Goal: Task Accomplishment & Management: Manage account settings

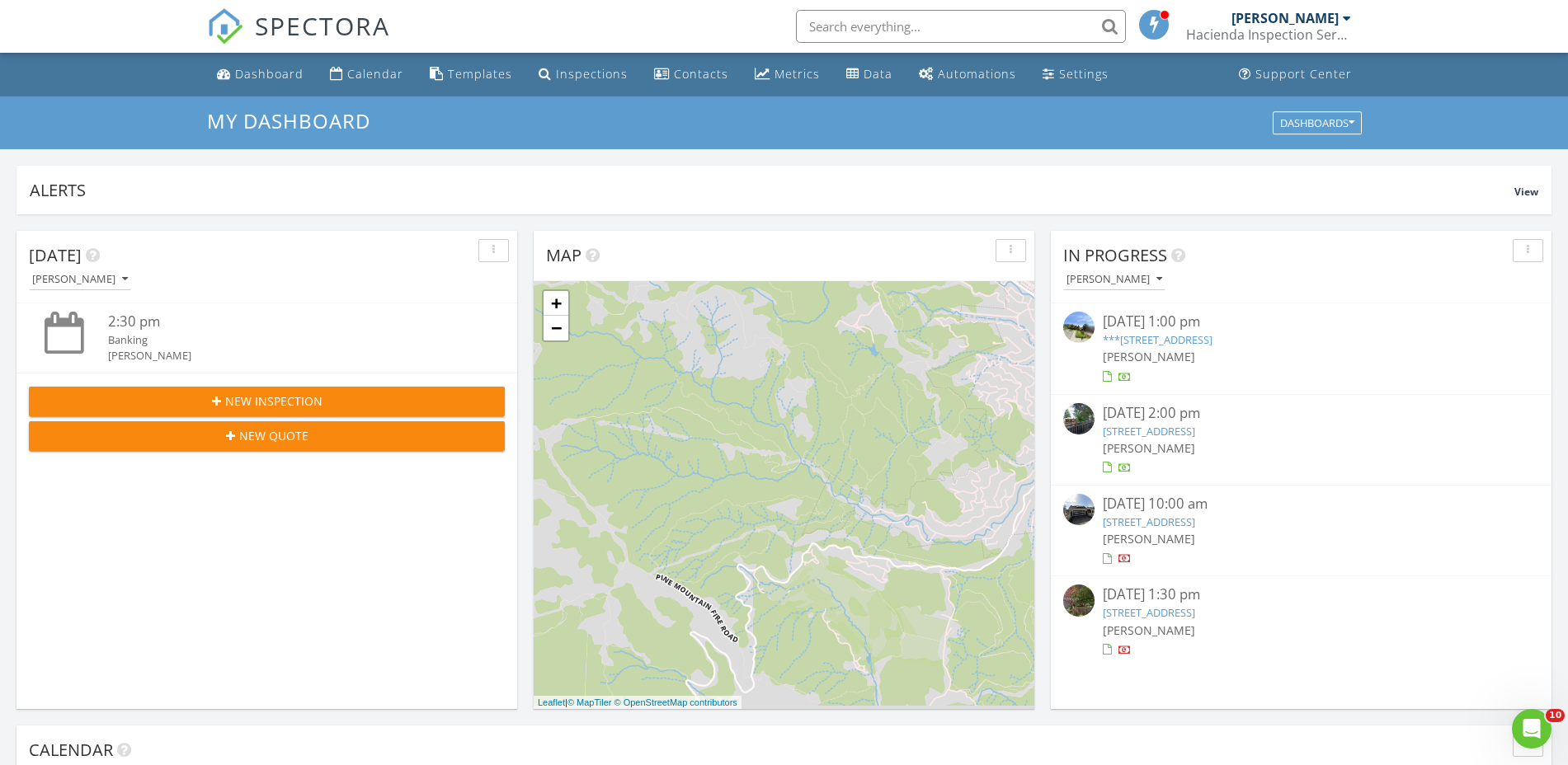
click at [875, 21] on input "text" at bounding box center [961, 26] width 330 height 33
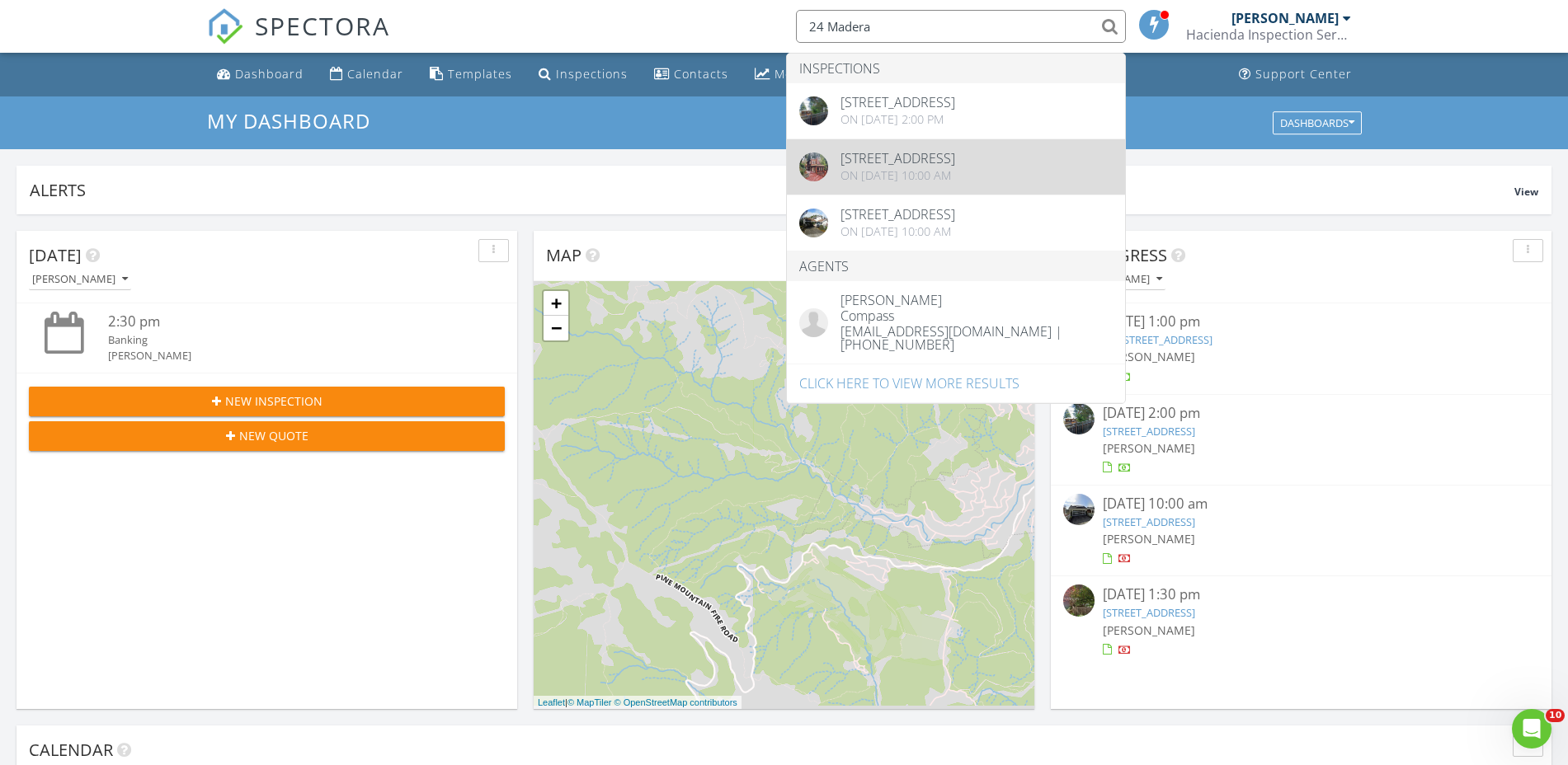
type input "24 Madera"
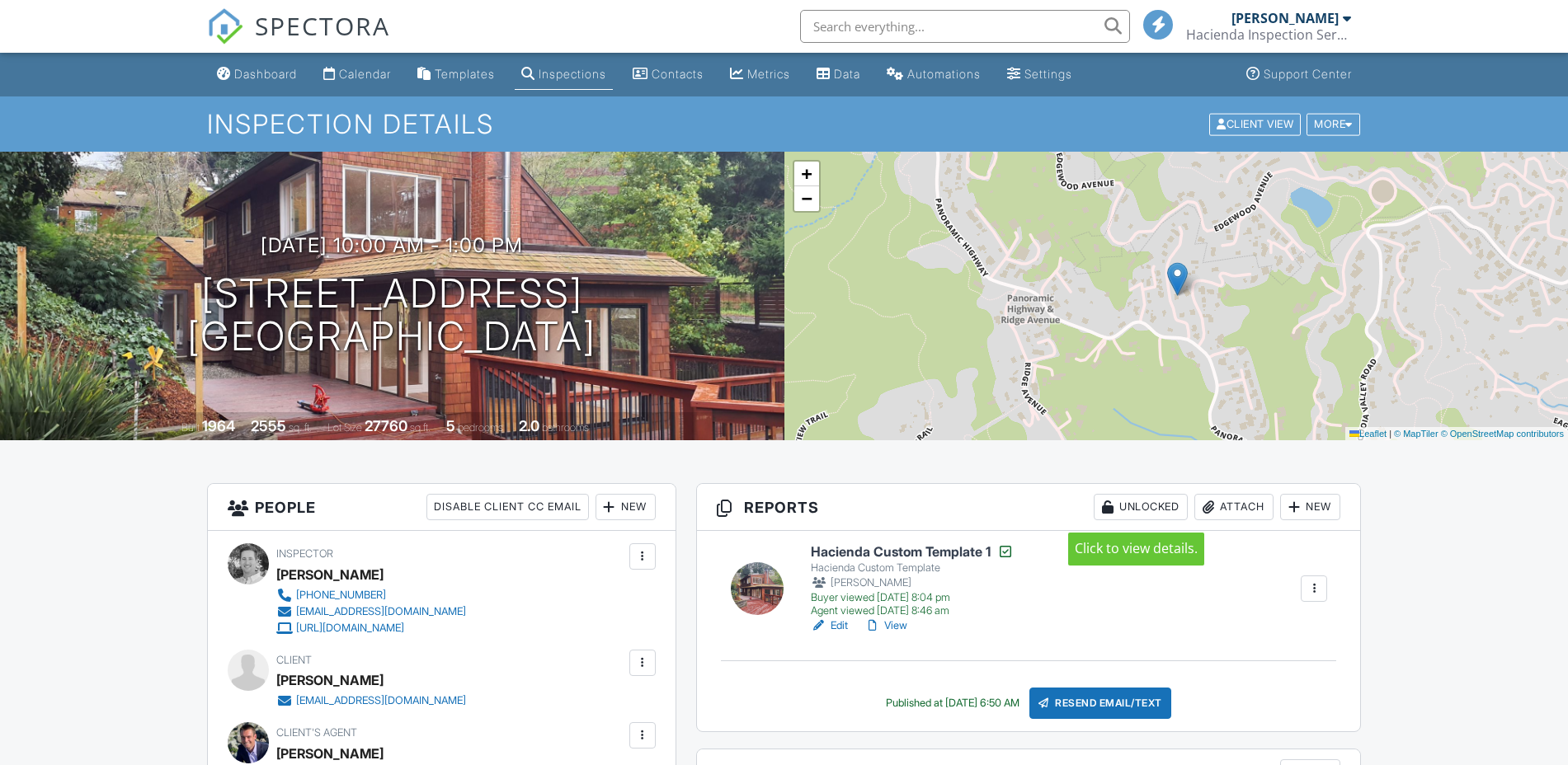
click at [1147, 506] on div "Unlocked" at bounding box center [1140, 506] width 94 height 26
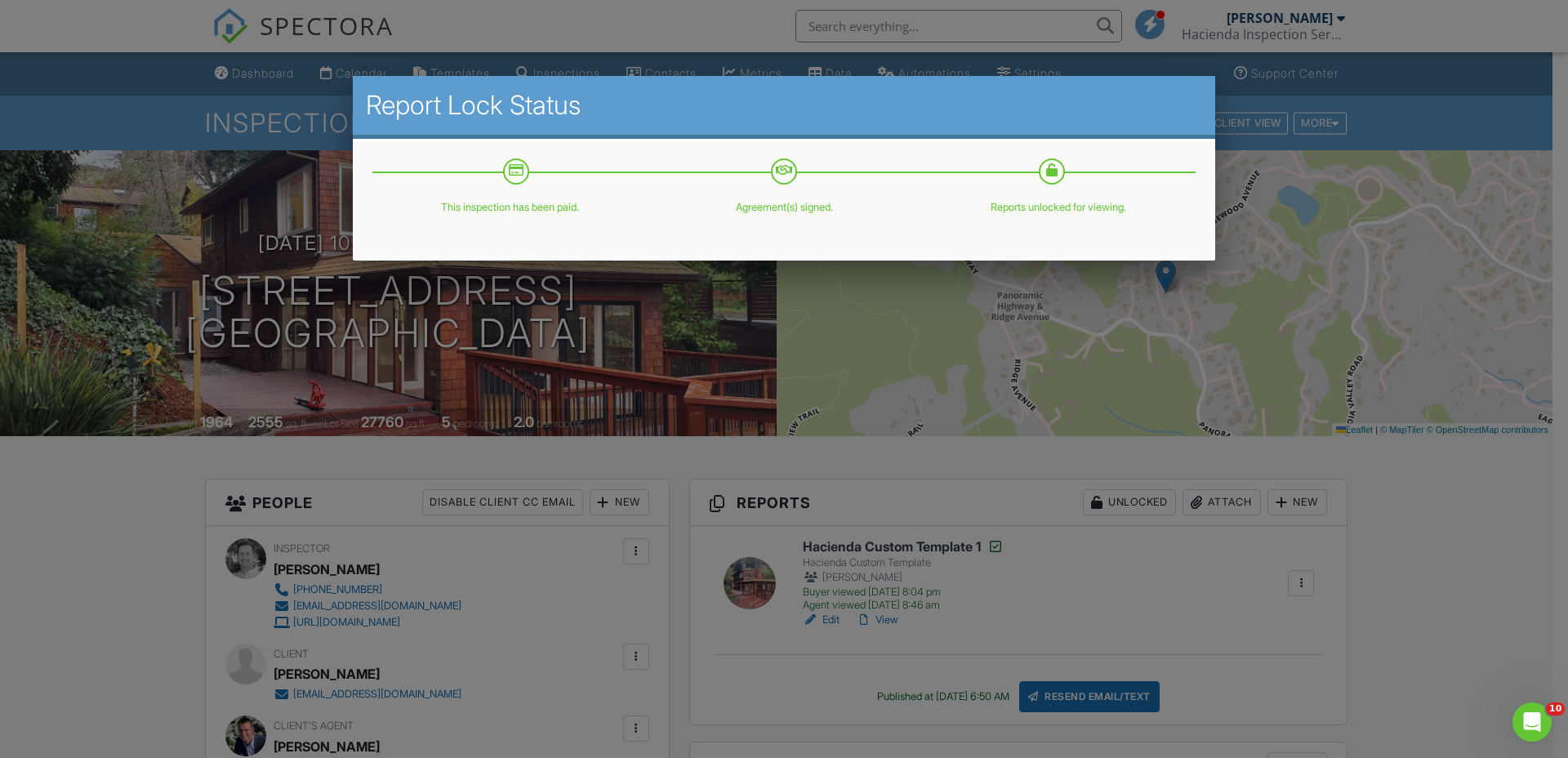
click at [1405, 562] on div at bounding box center [784, 392] width 1568 height 948
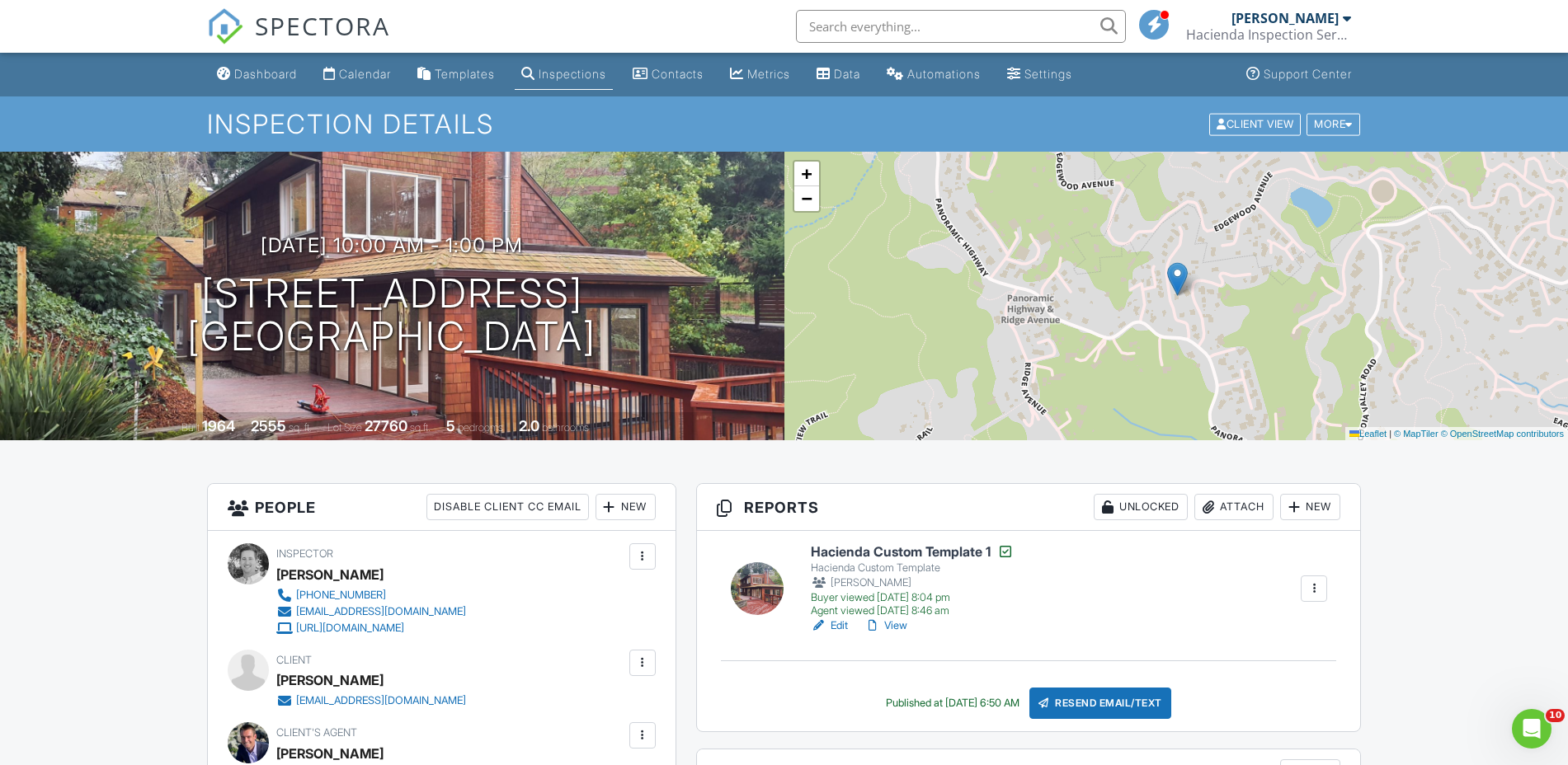
click at [892, 624] on link "View" at bounding box center [887, 625] width 43 height 17
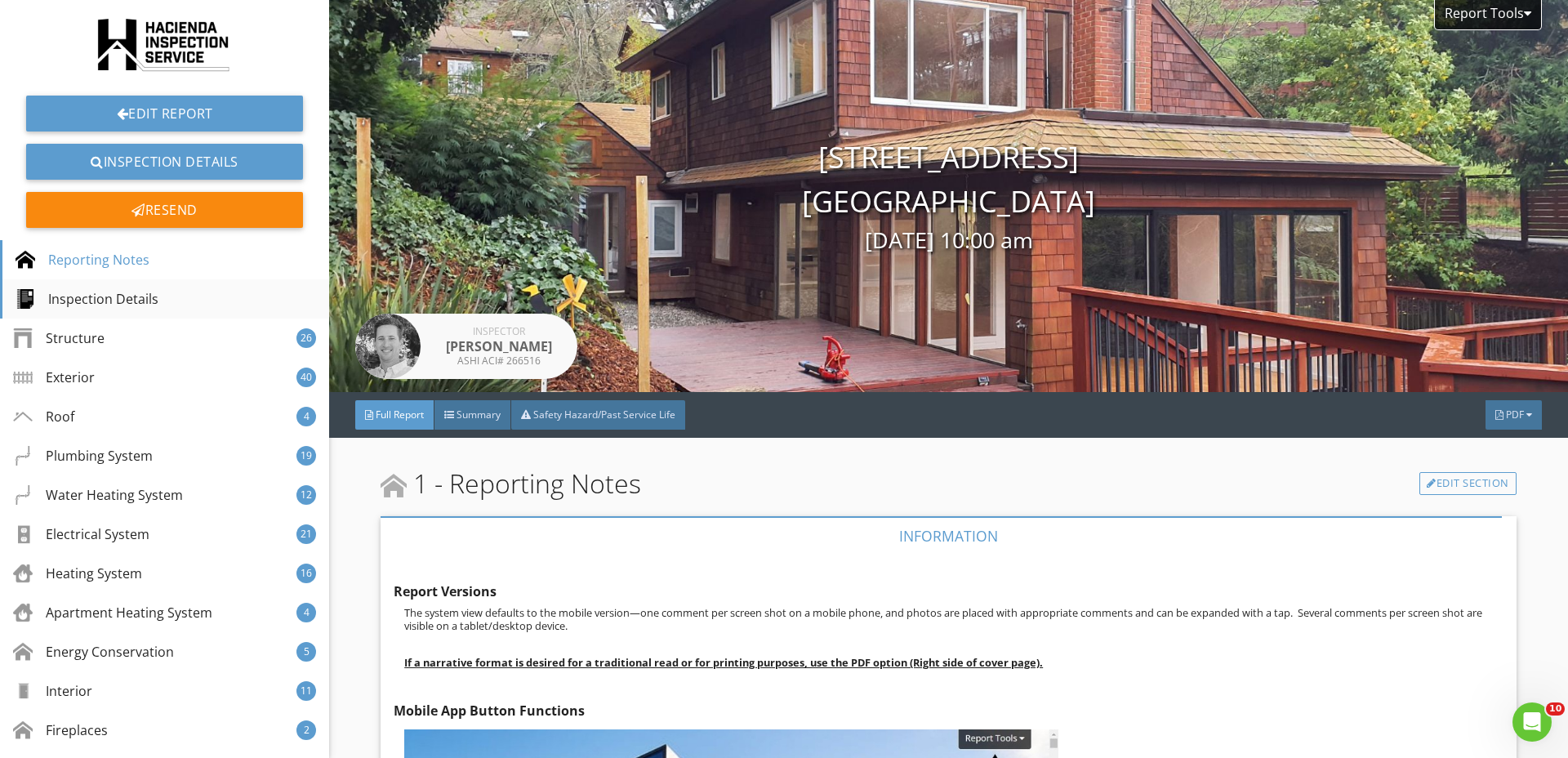
click at [149, 303] on div "Inspection Details" at bounding box center [87, 299] width 143 height 19
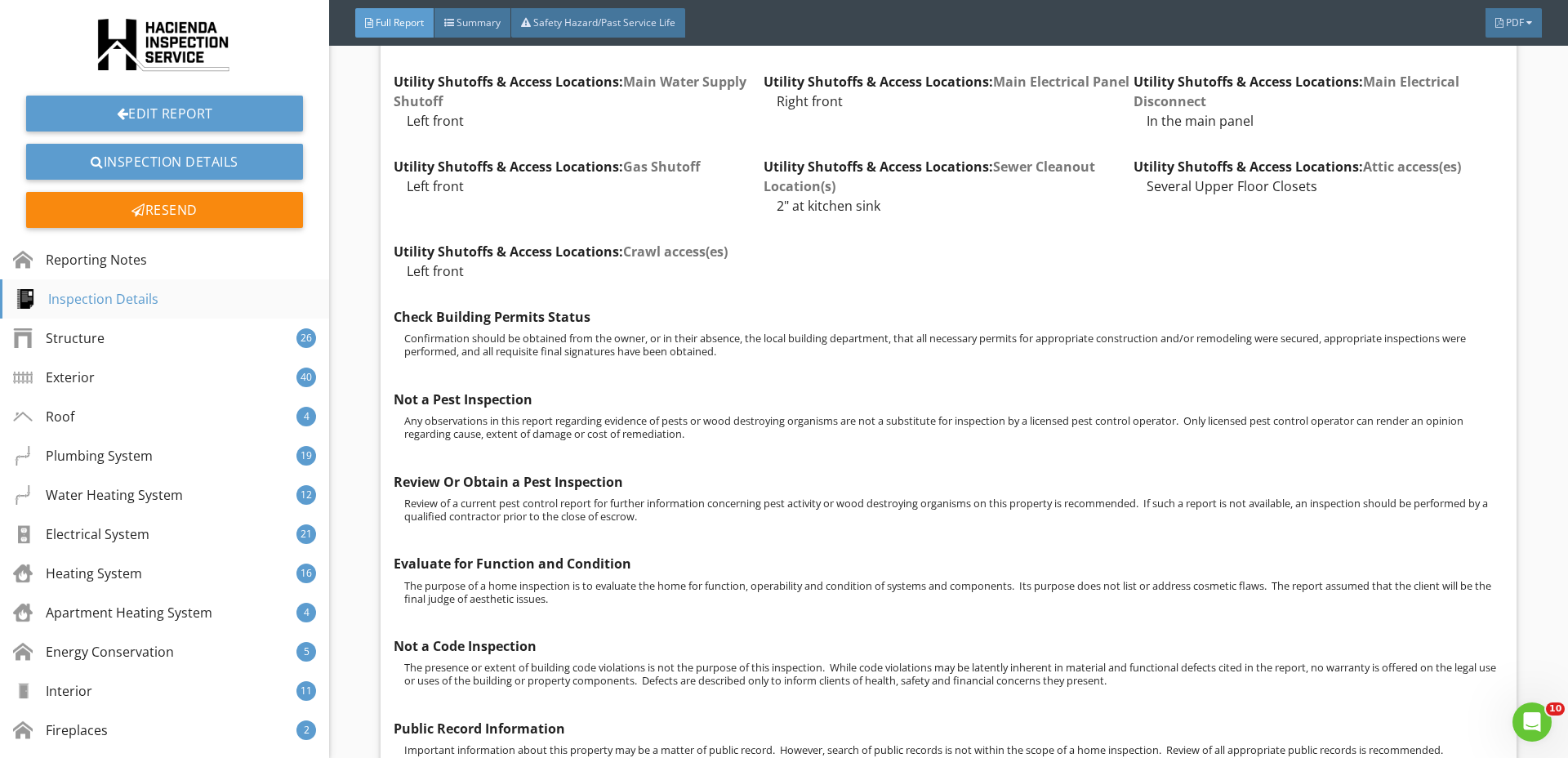
click at [149, 303] on div "Inspection Details" at bounding box center [87, 299] width 143 height 19
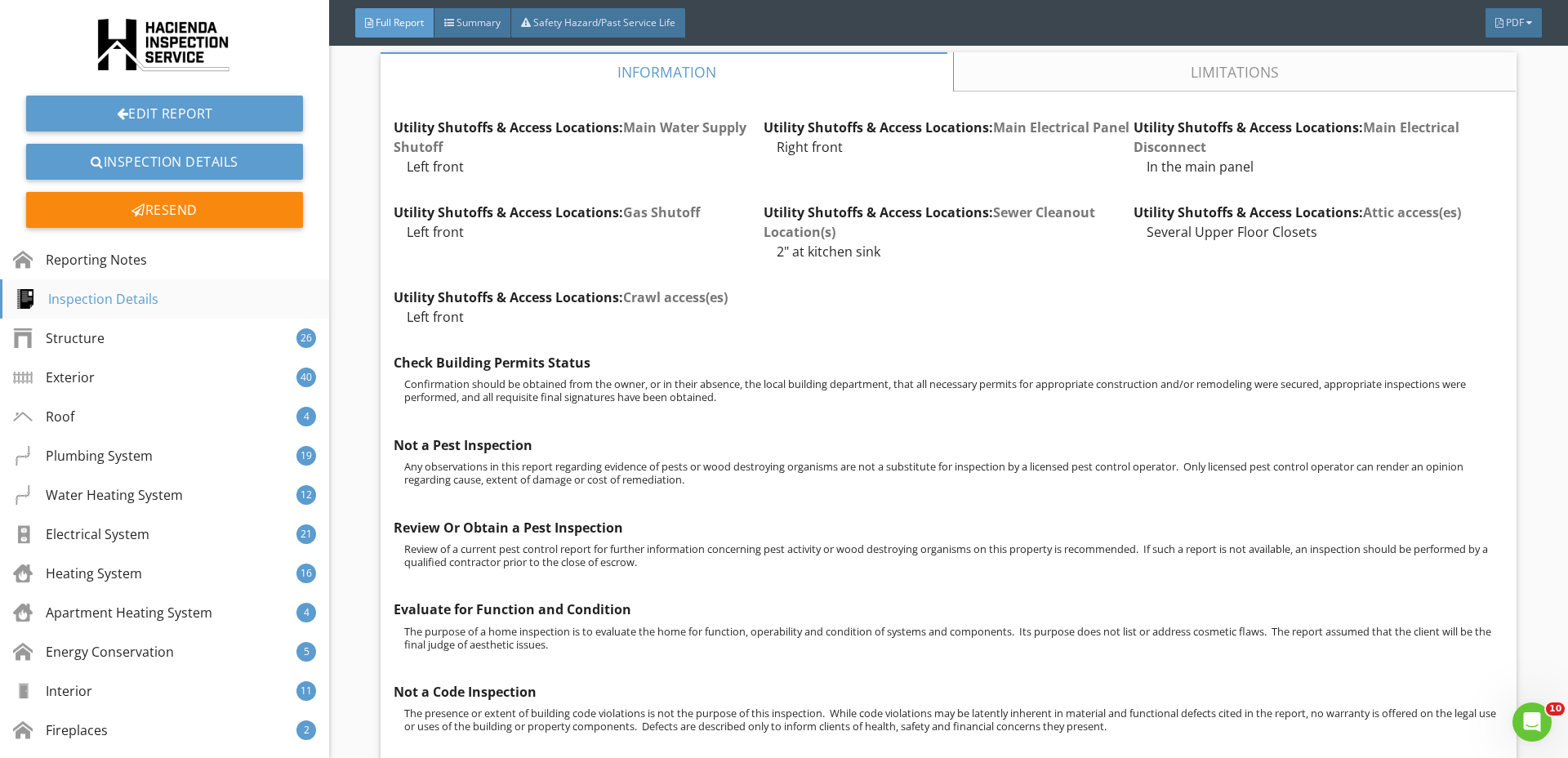
scroll to position [41, 0]
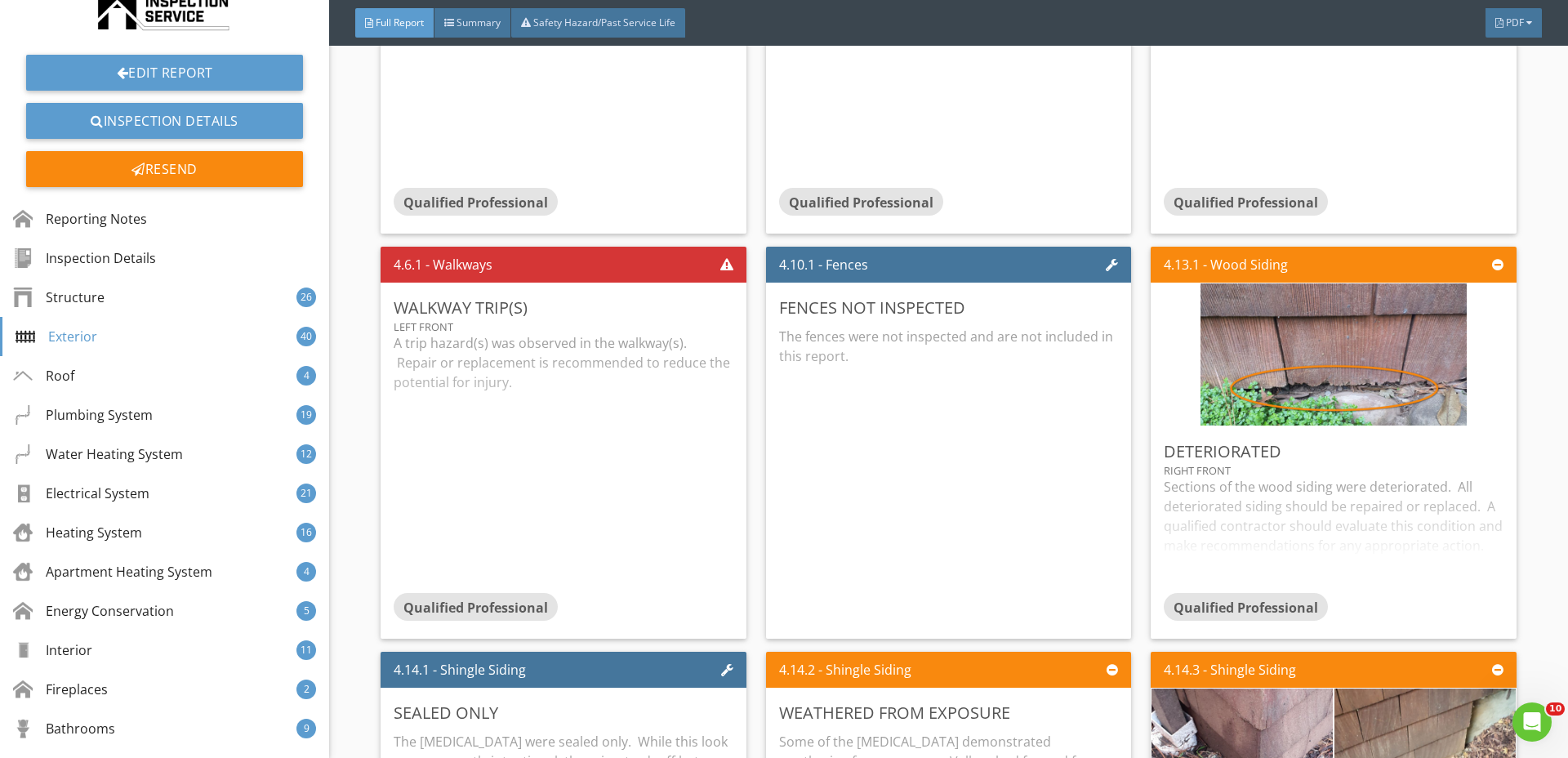
scroll to position [8543, 0]
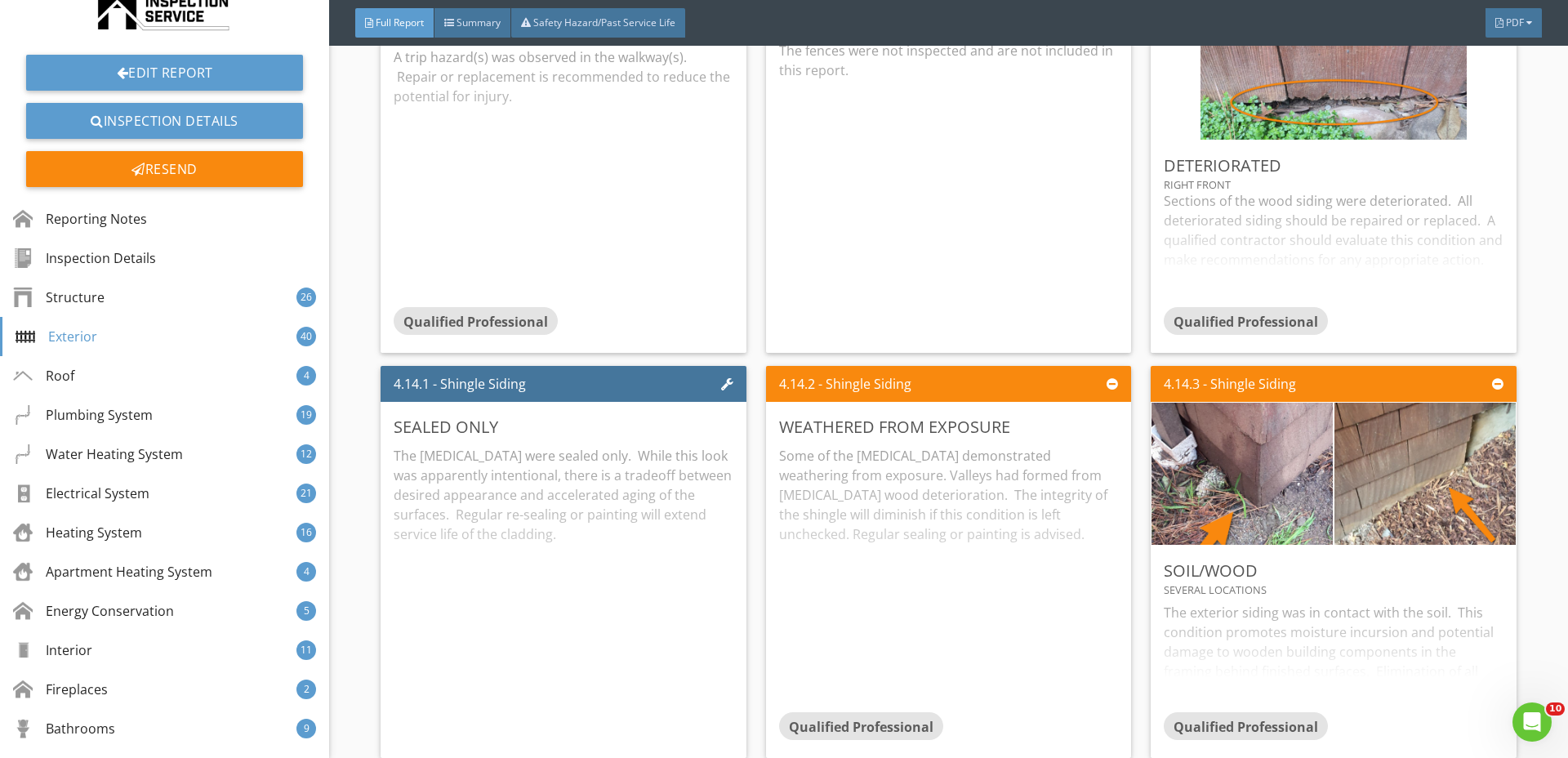
scroll to position [8829, 0]
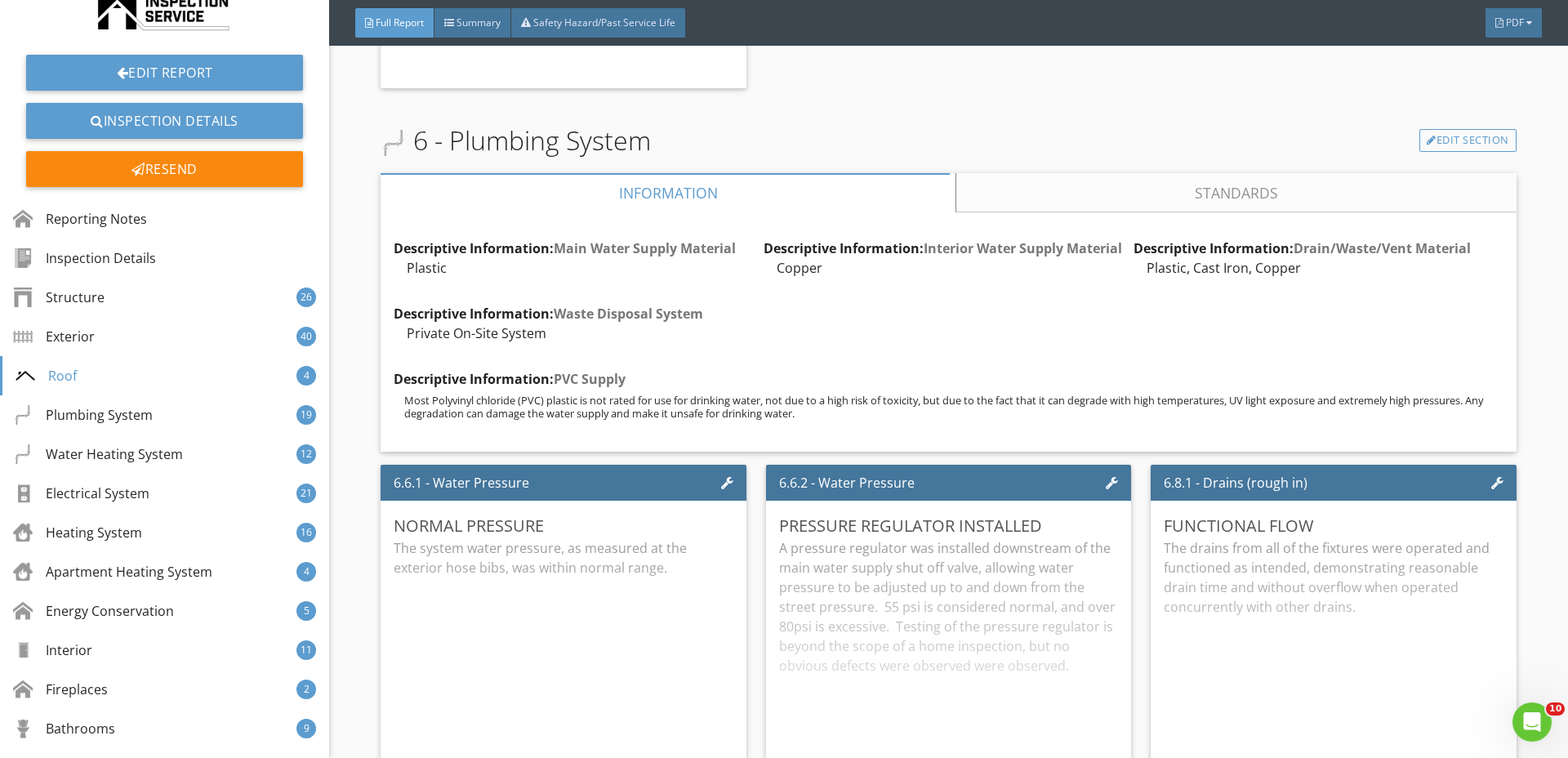
scroll to position [14303, 0]
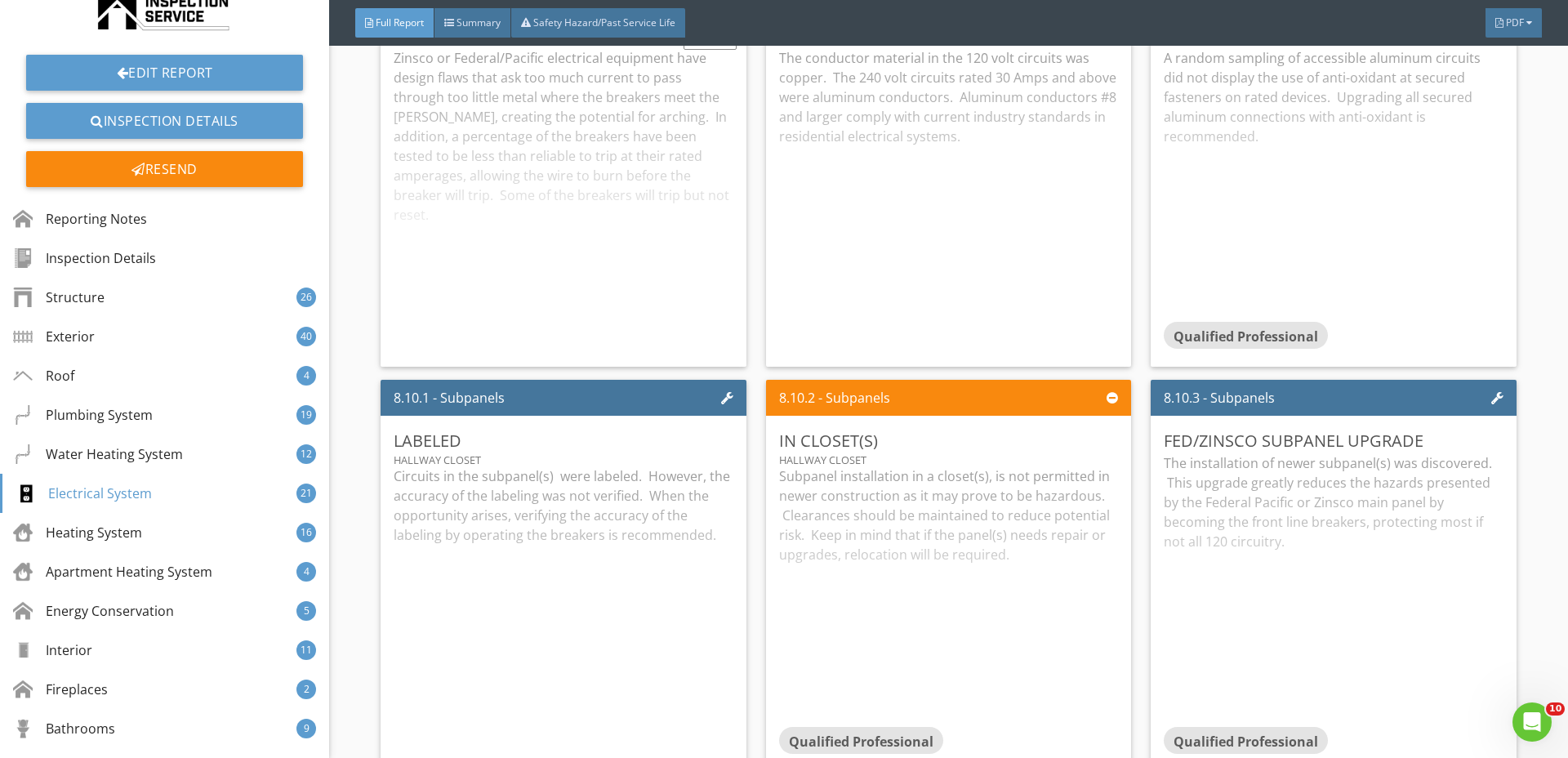
scroll to position [20880, 0]
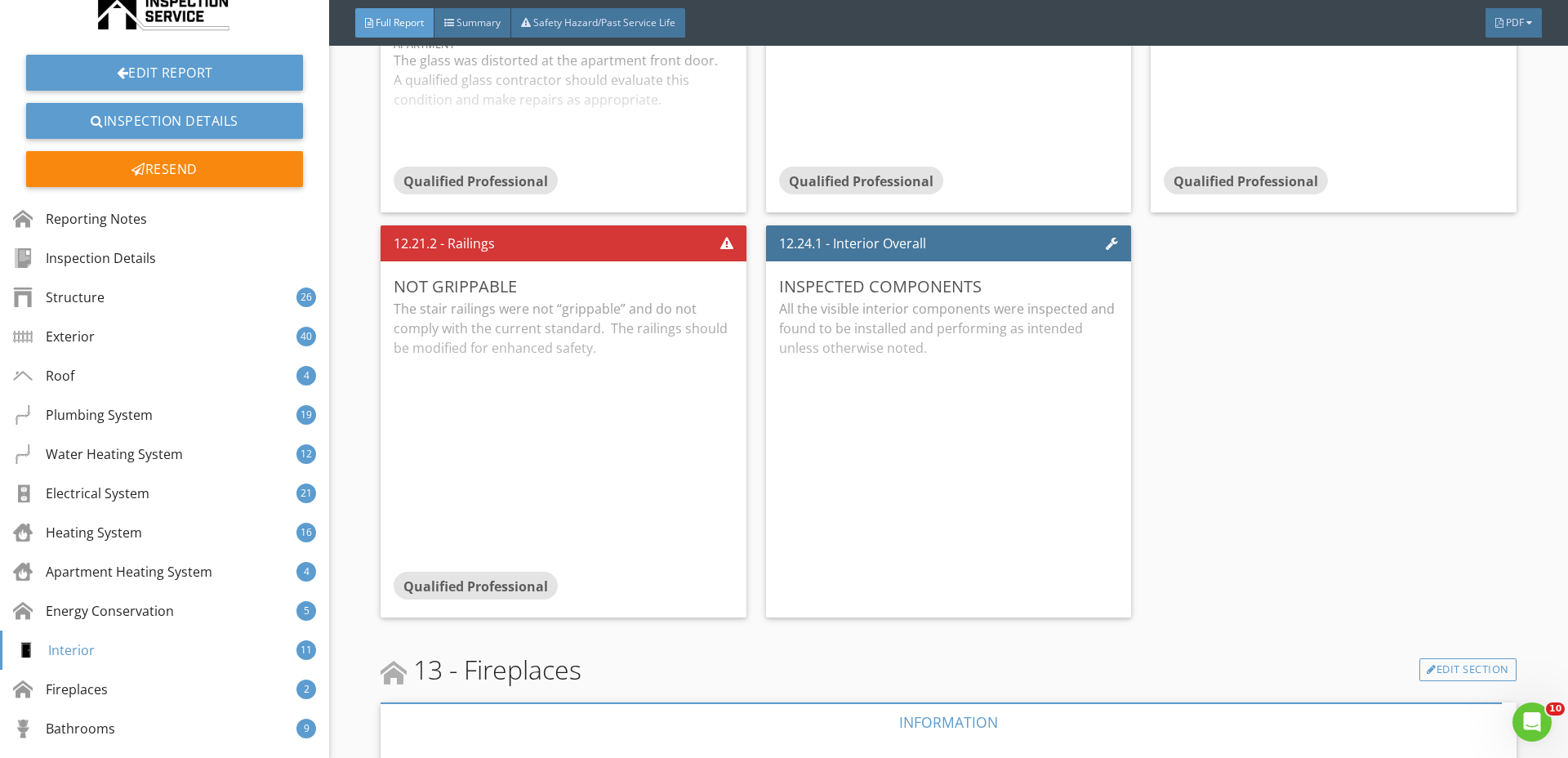
scroll to position [29336, 0]
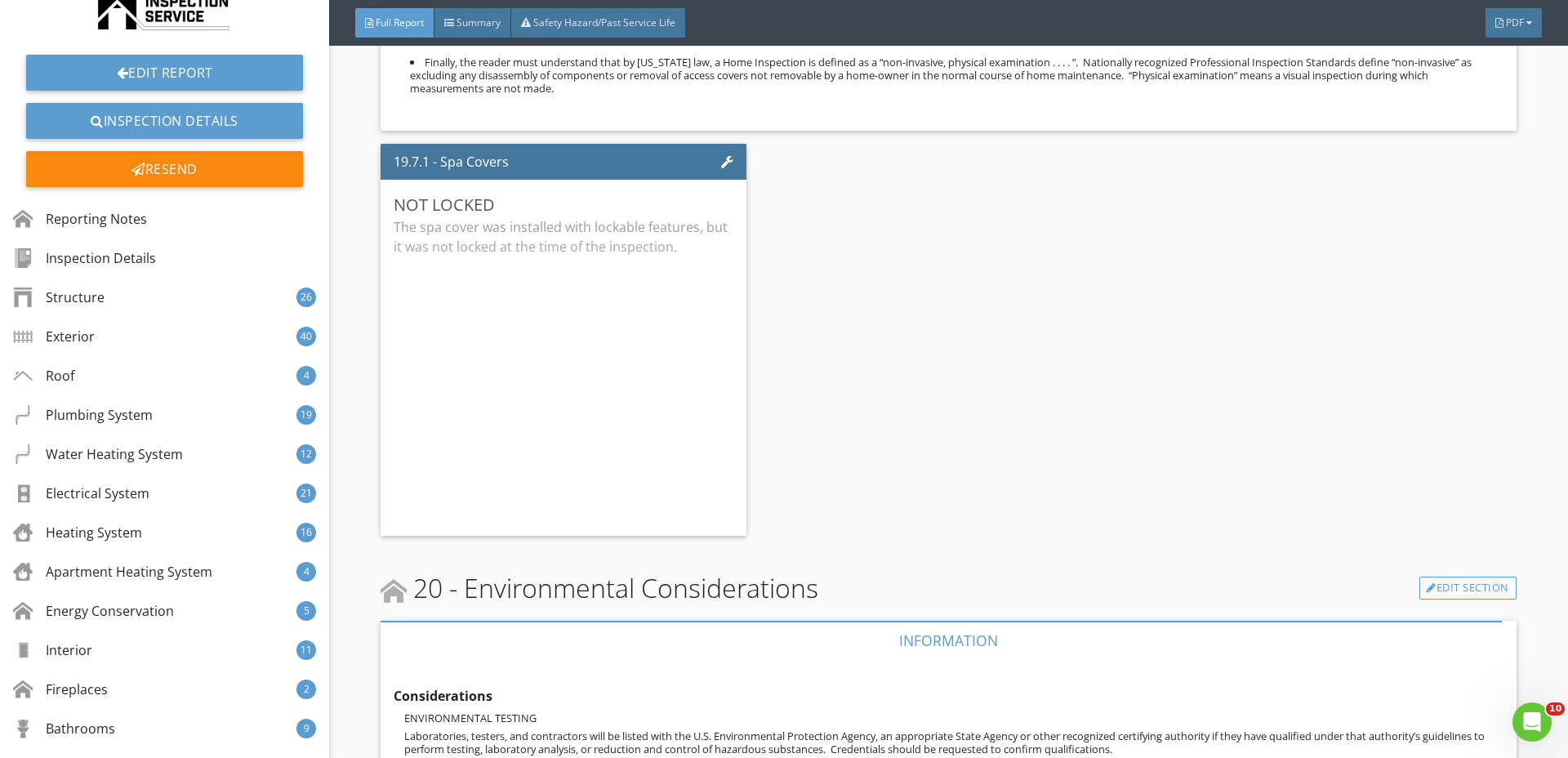
scroll to position [38771, 0]
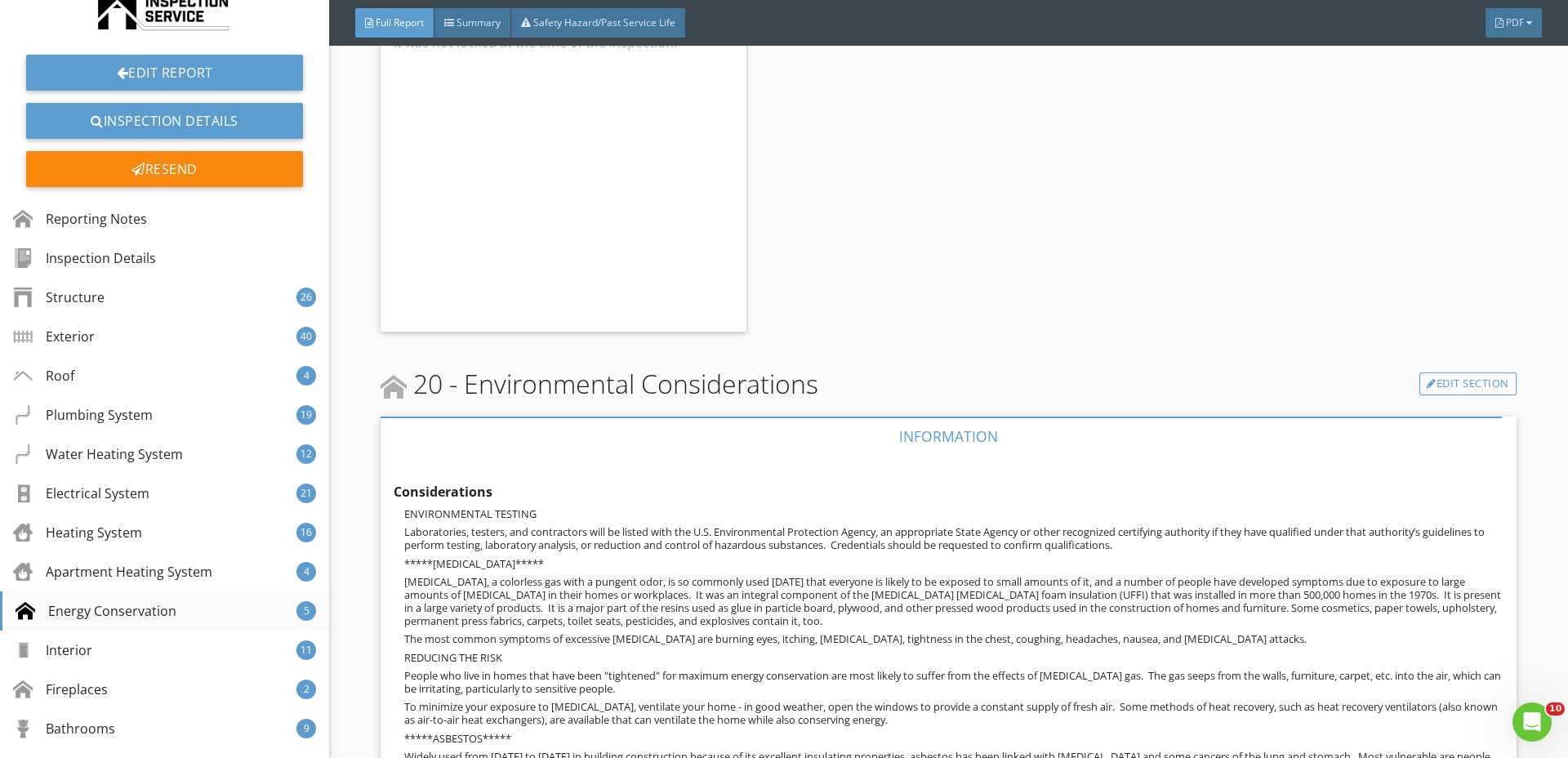
click at [109, 605] on div "Energy Conservation" at bounding box center [96, 611] width 160 height 19
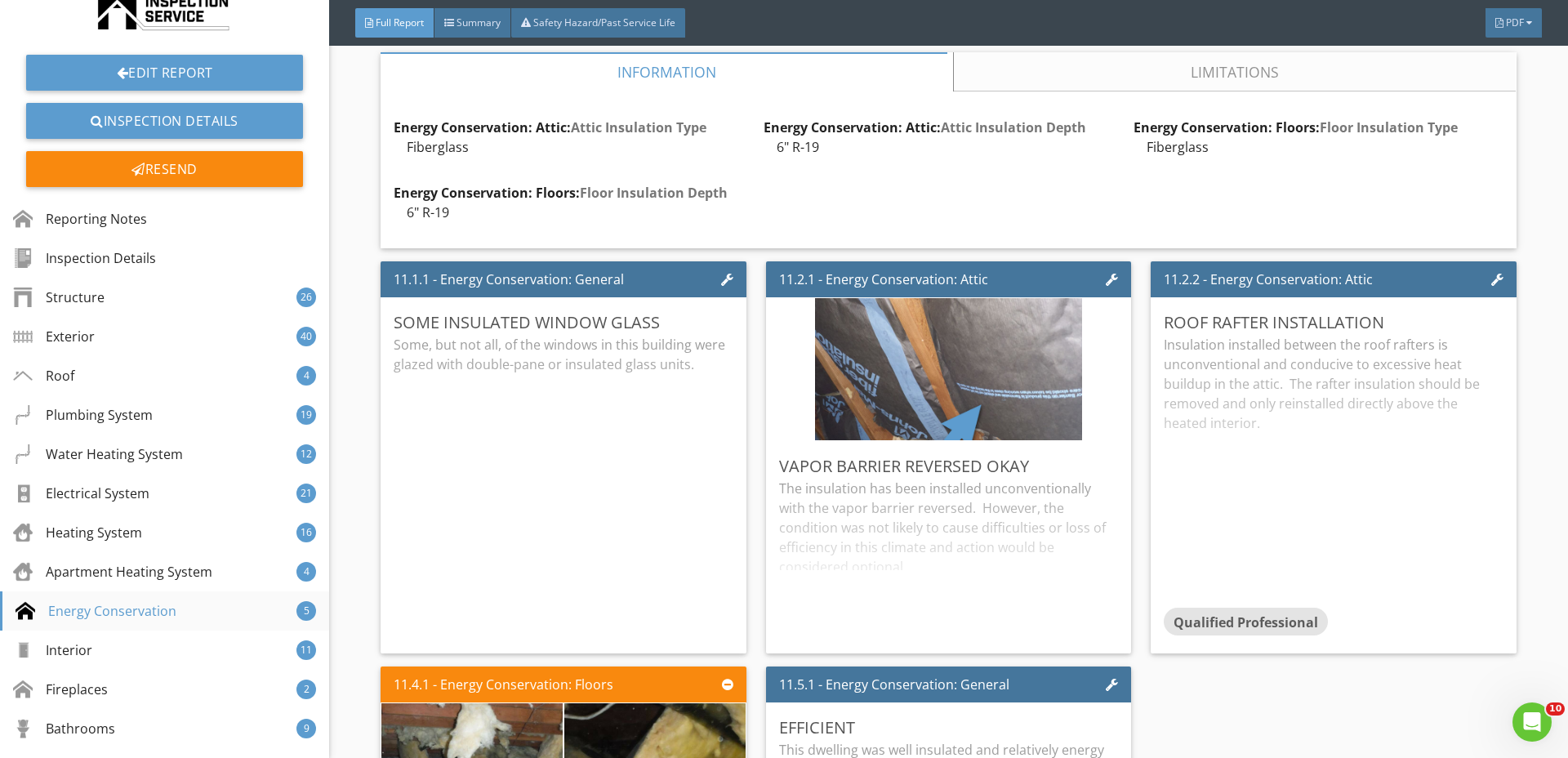
scroll to position [82, 0]
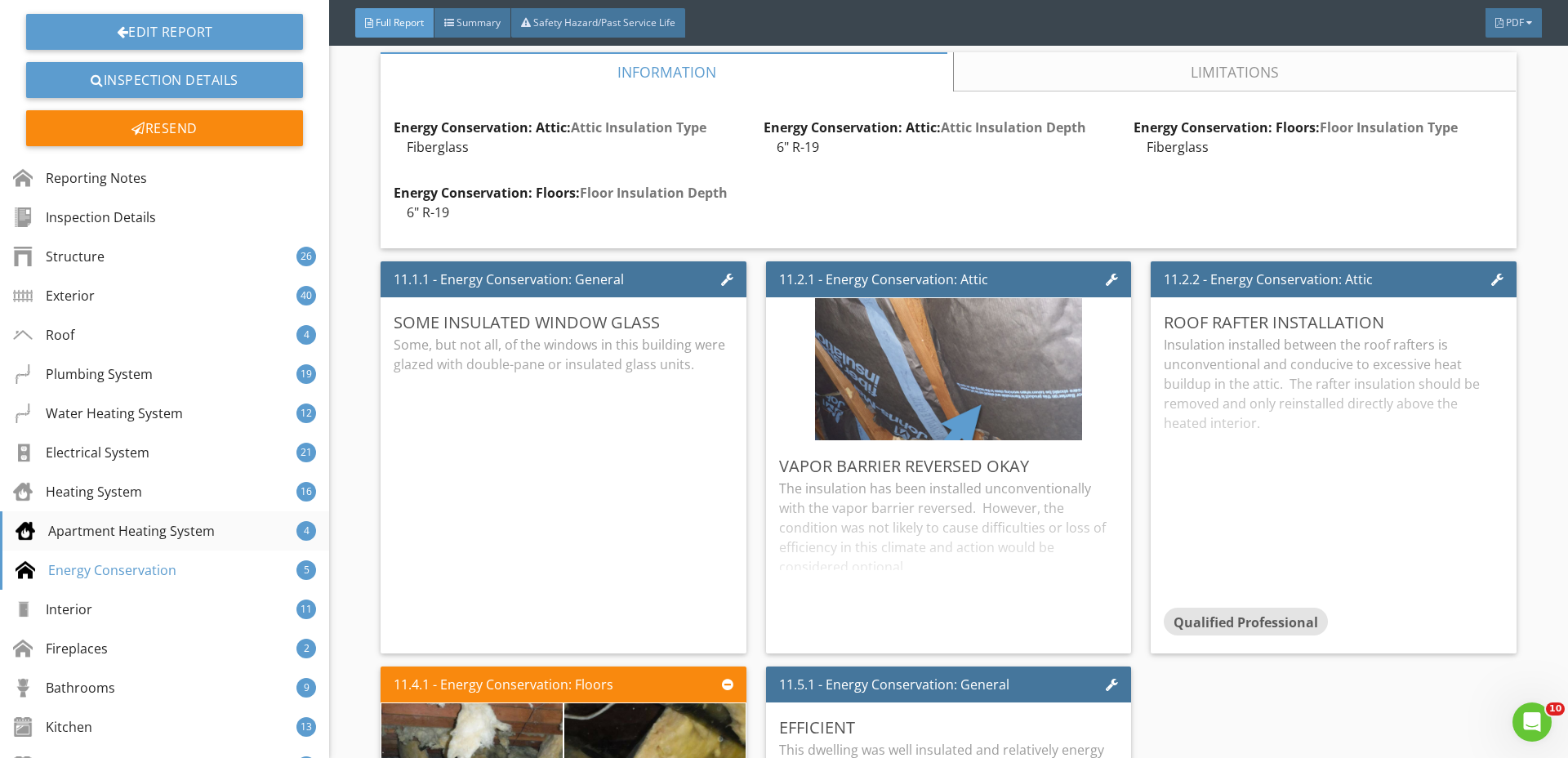
click at [183, 523] on div "Apartment Heating System" at bounding box center [115, 531] width 199 height 19
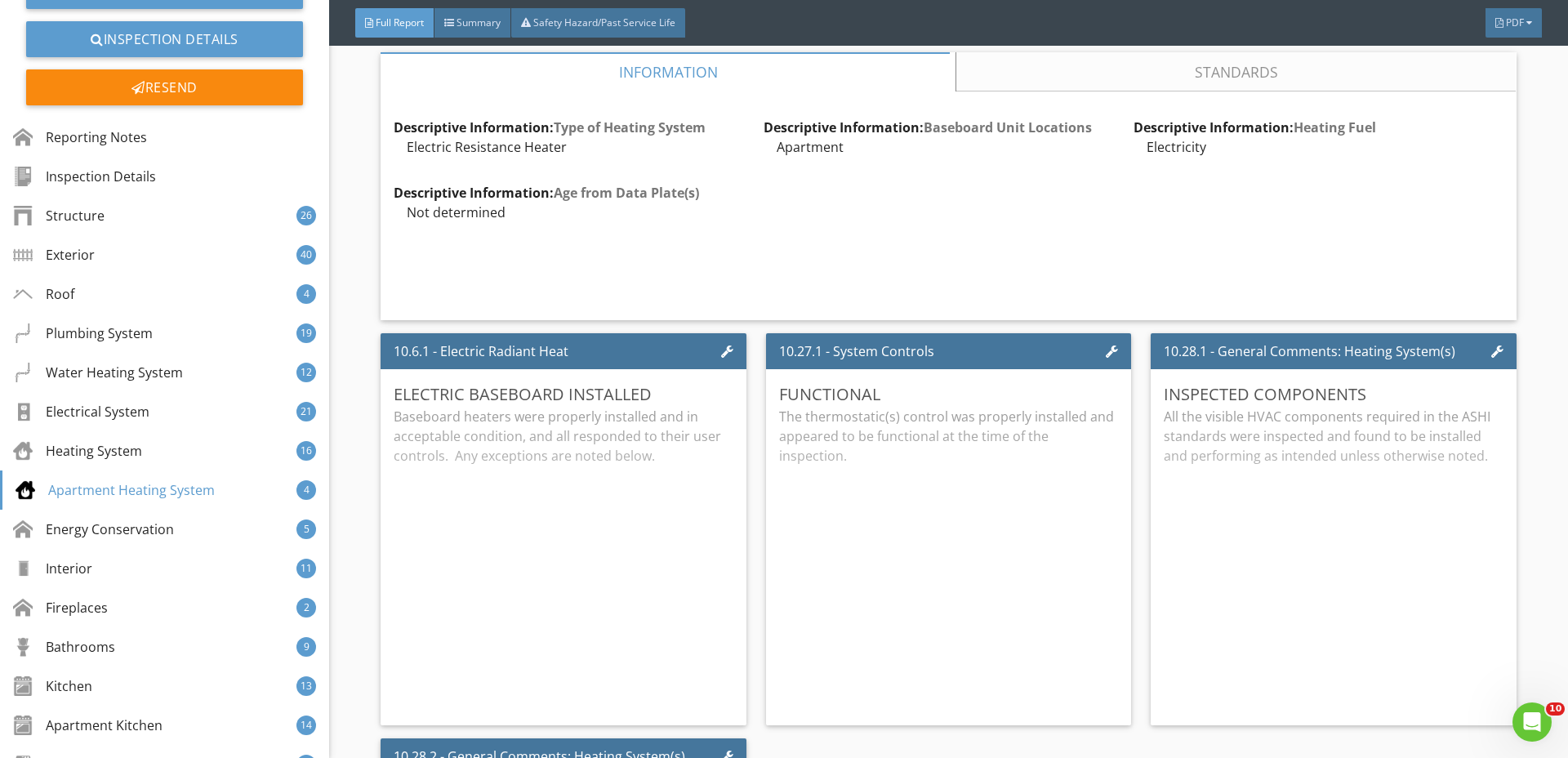
scroll to position [163, 0]
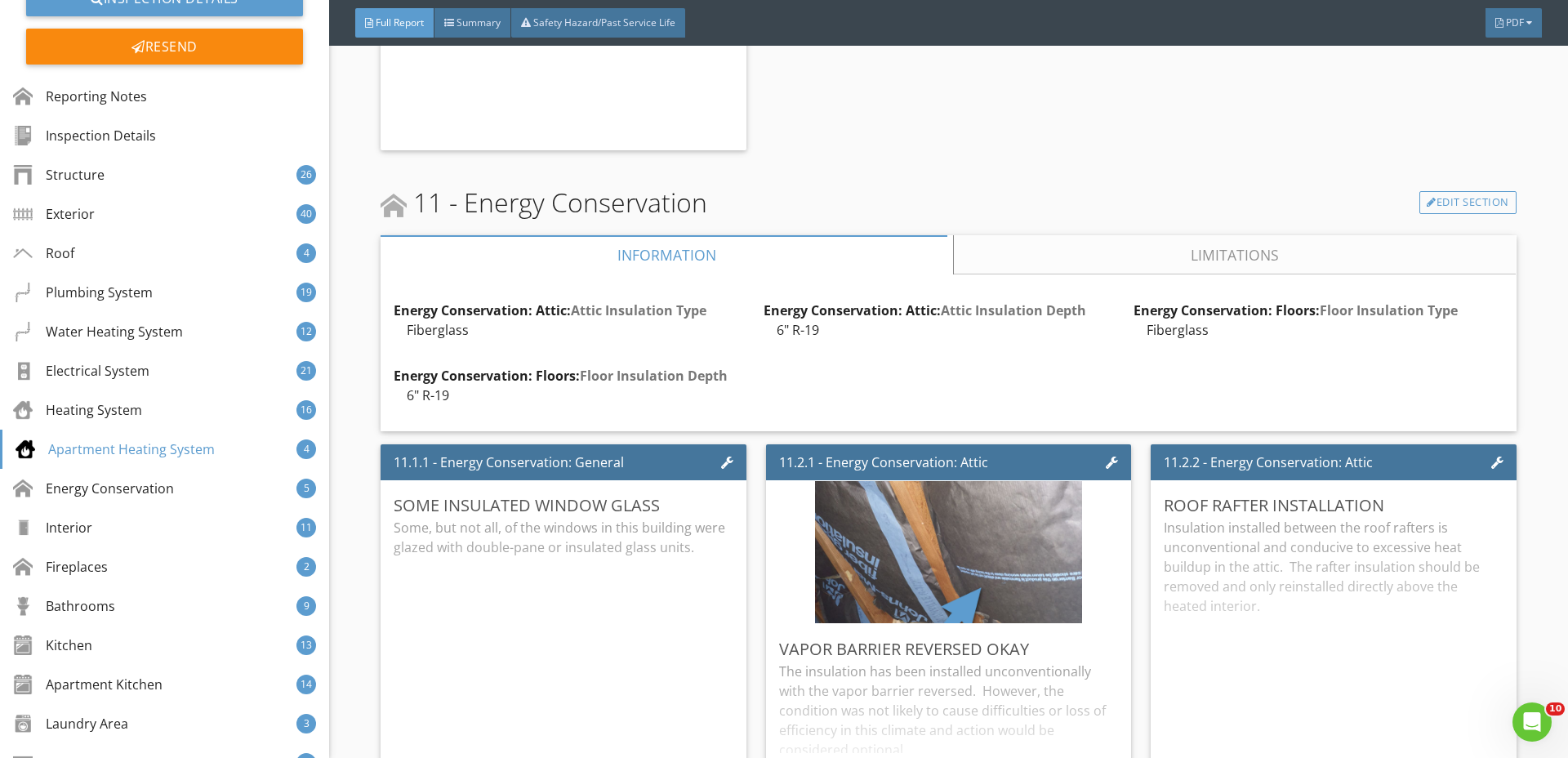
scroll to position [26866, 0]
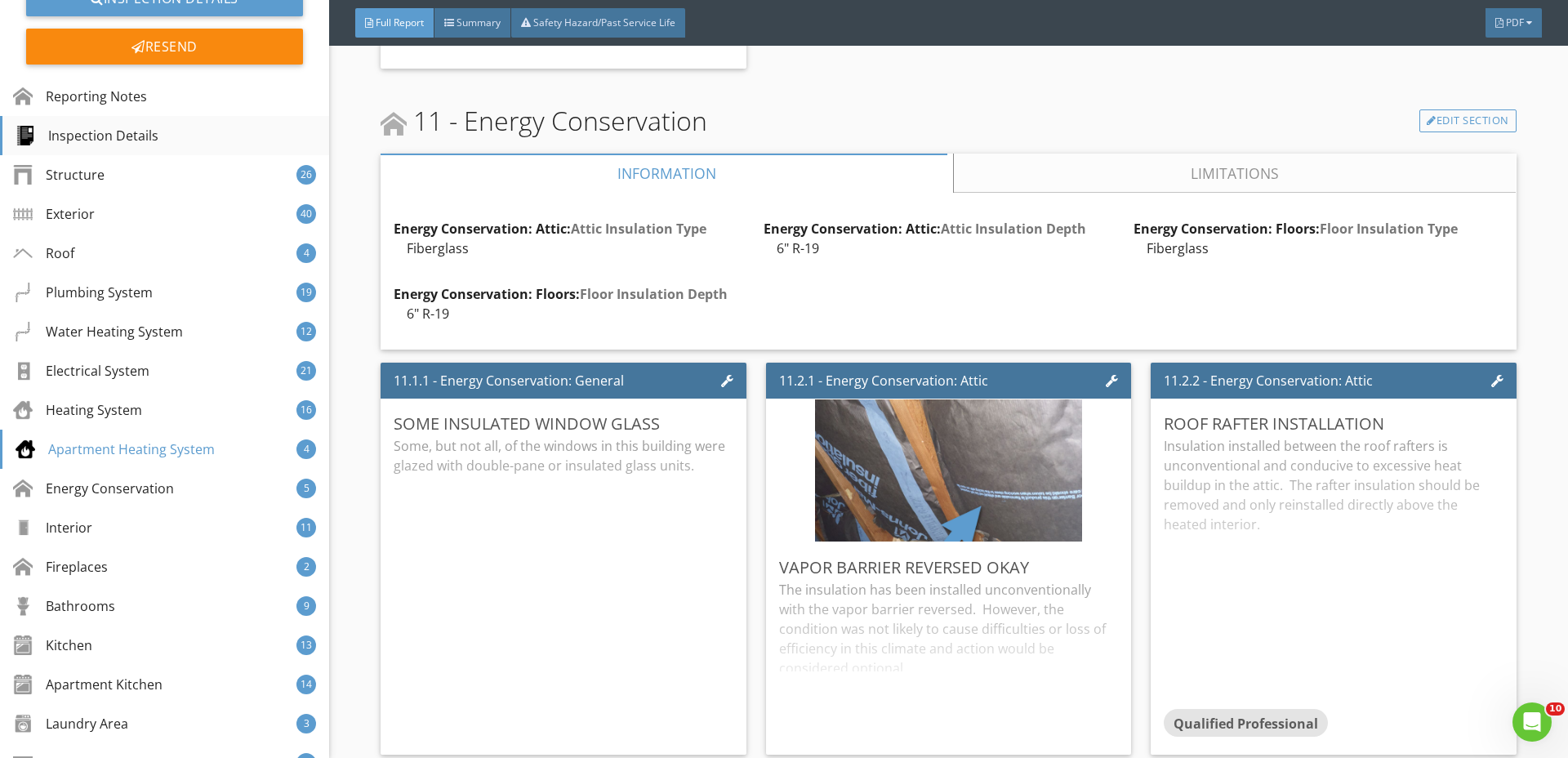
click at [154, 144] on div "Inspection Details" at bounding box center [87, 135] width 143 height 19
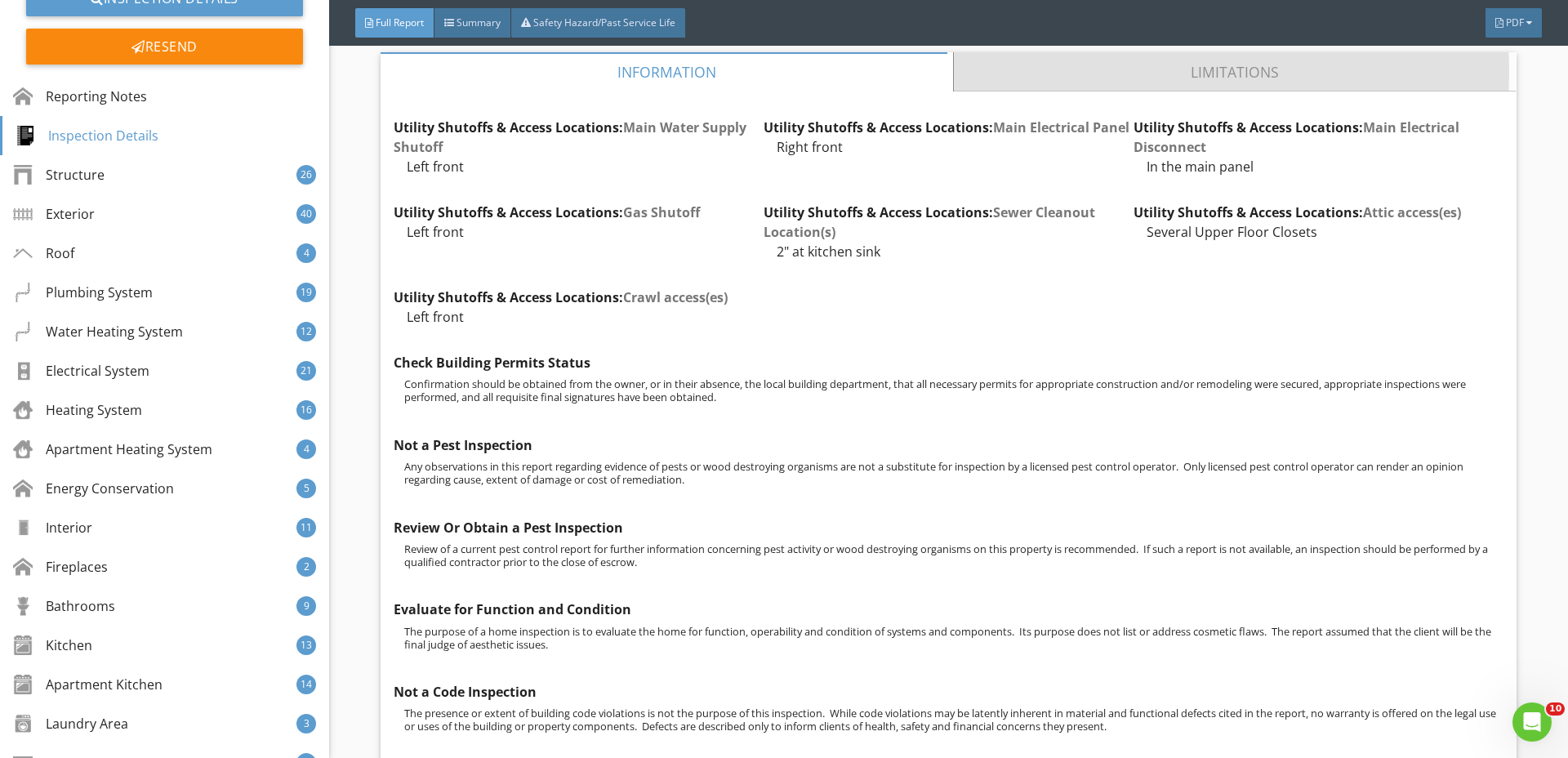
click at [1191, 69] on link "Limitations" at bounding box center [1235, 72] width 562 height 40
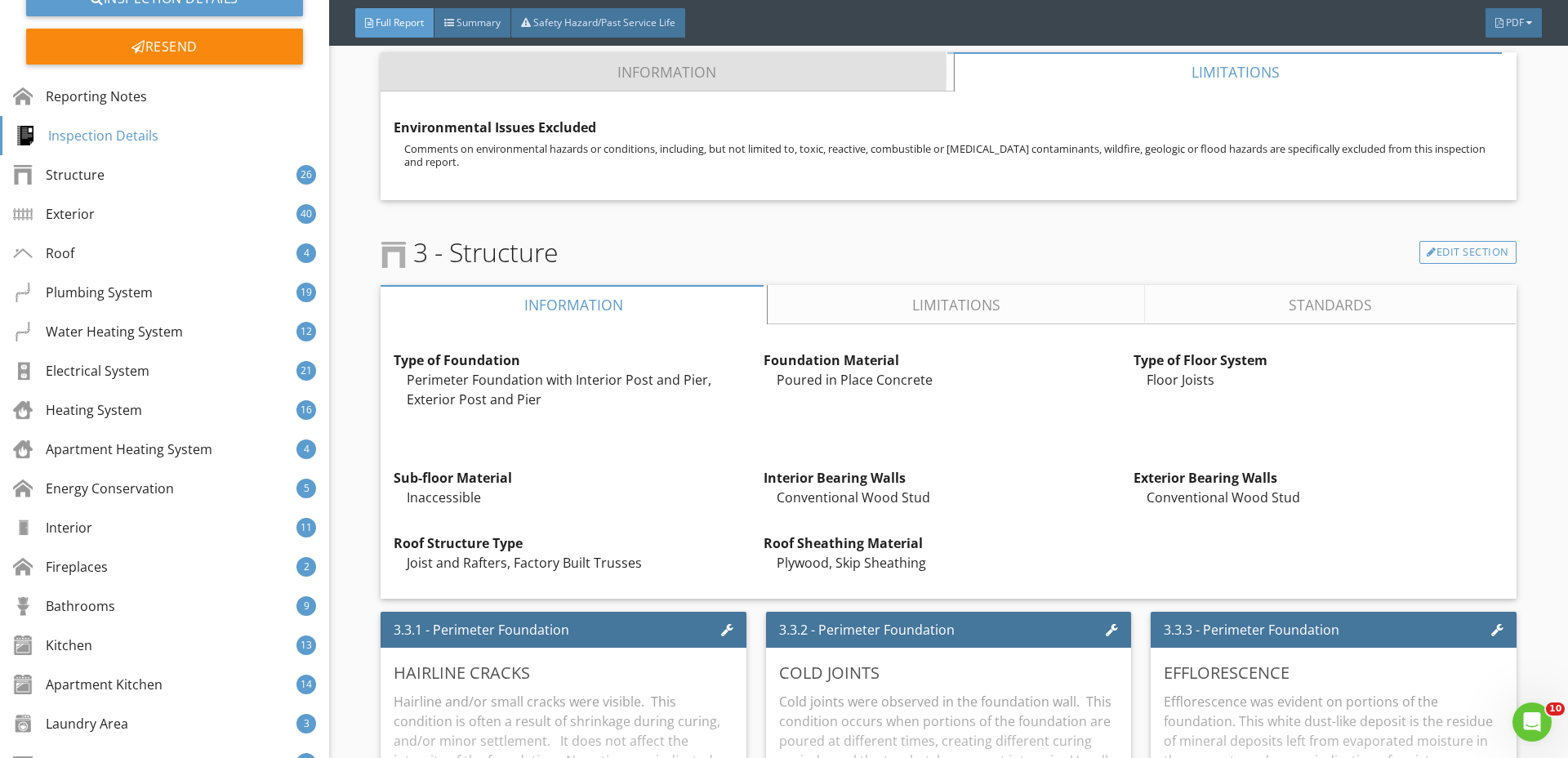
click at [833, 78] on link "Information" at bounding box center [667, 72] width 573 height 40
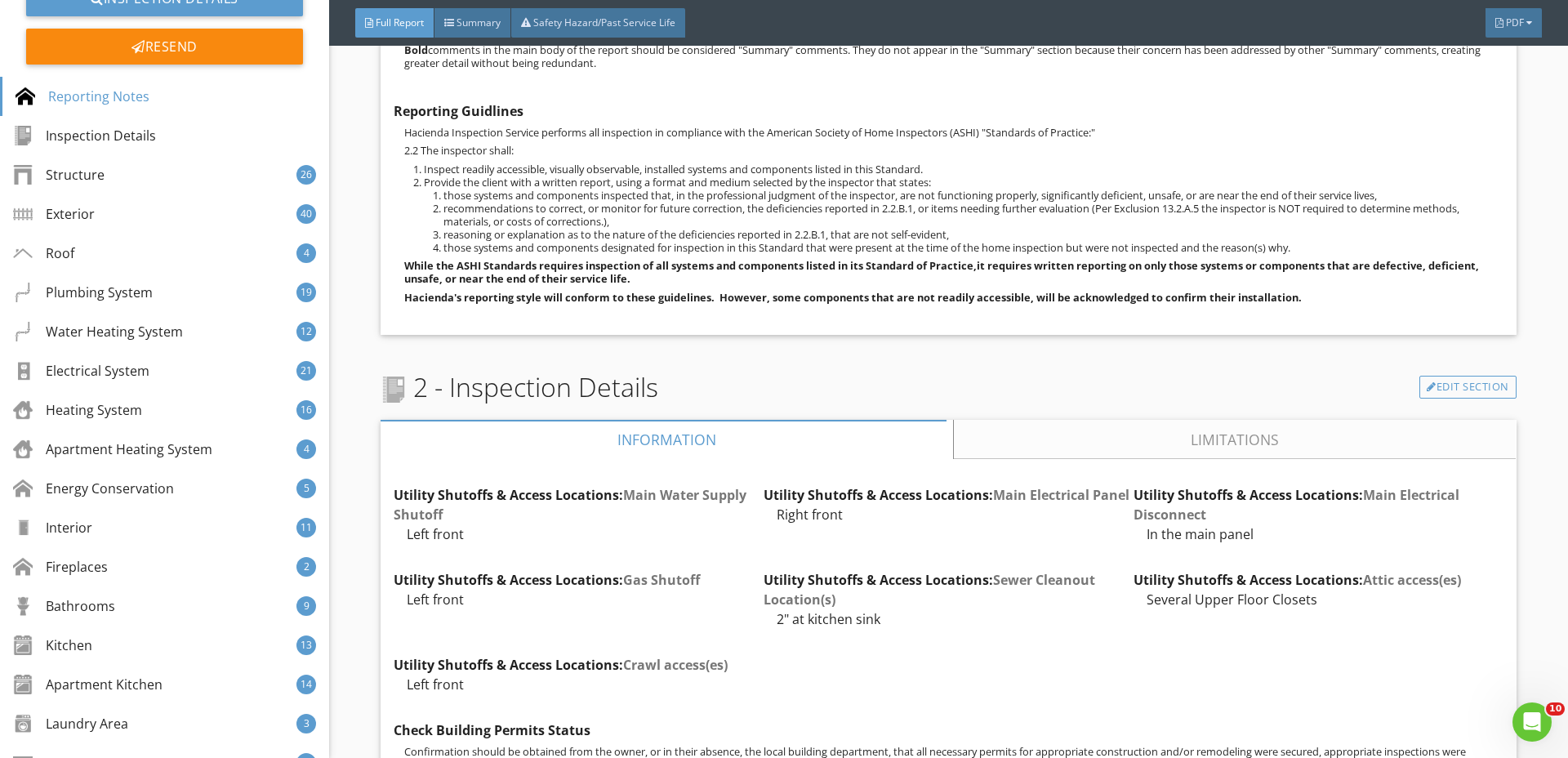
scroll to position [1067, 0]
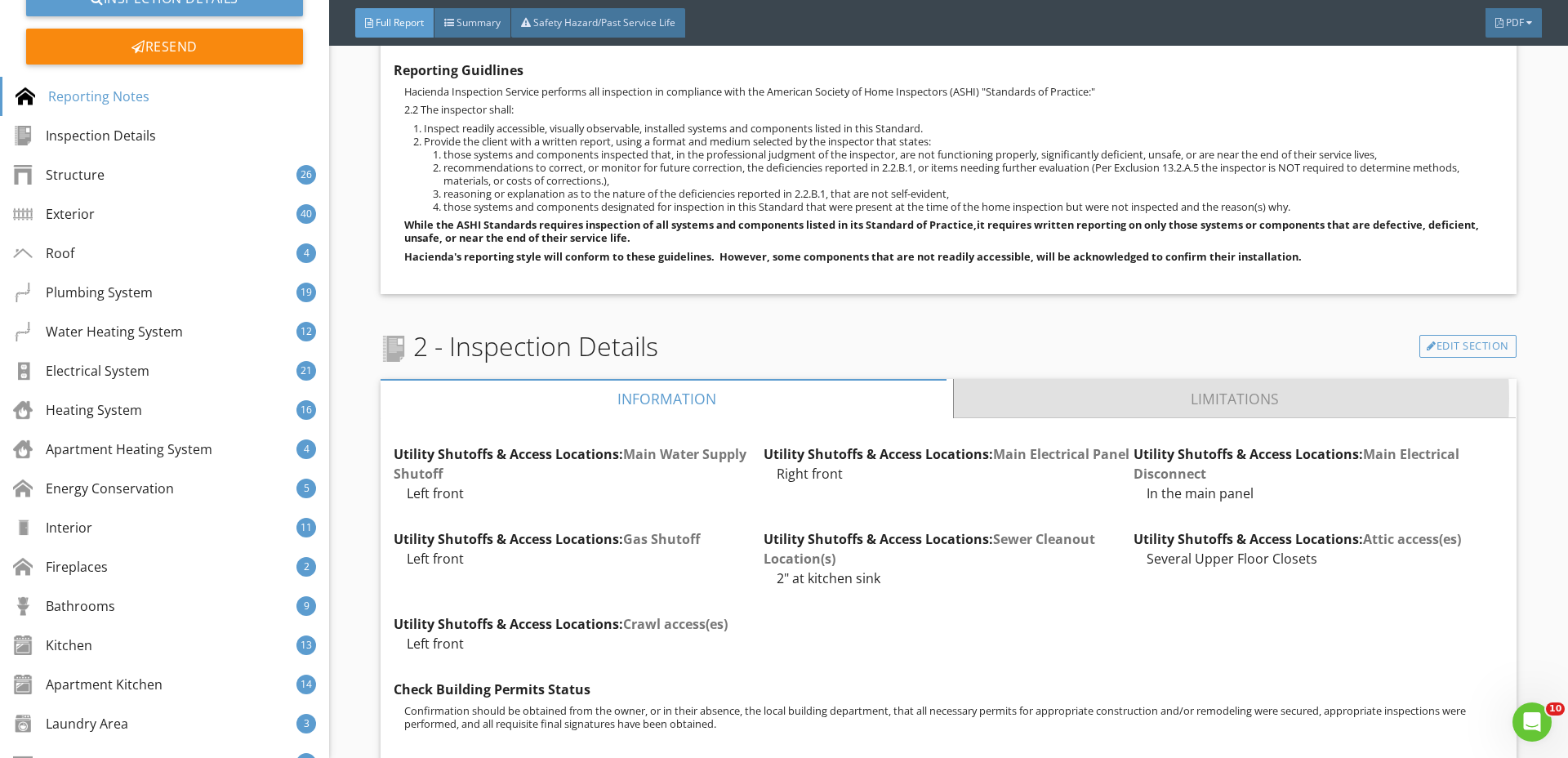
click at [1219, 392] on link "Limitations" at bounding box center [1235, 398] width 562 height 40
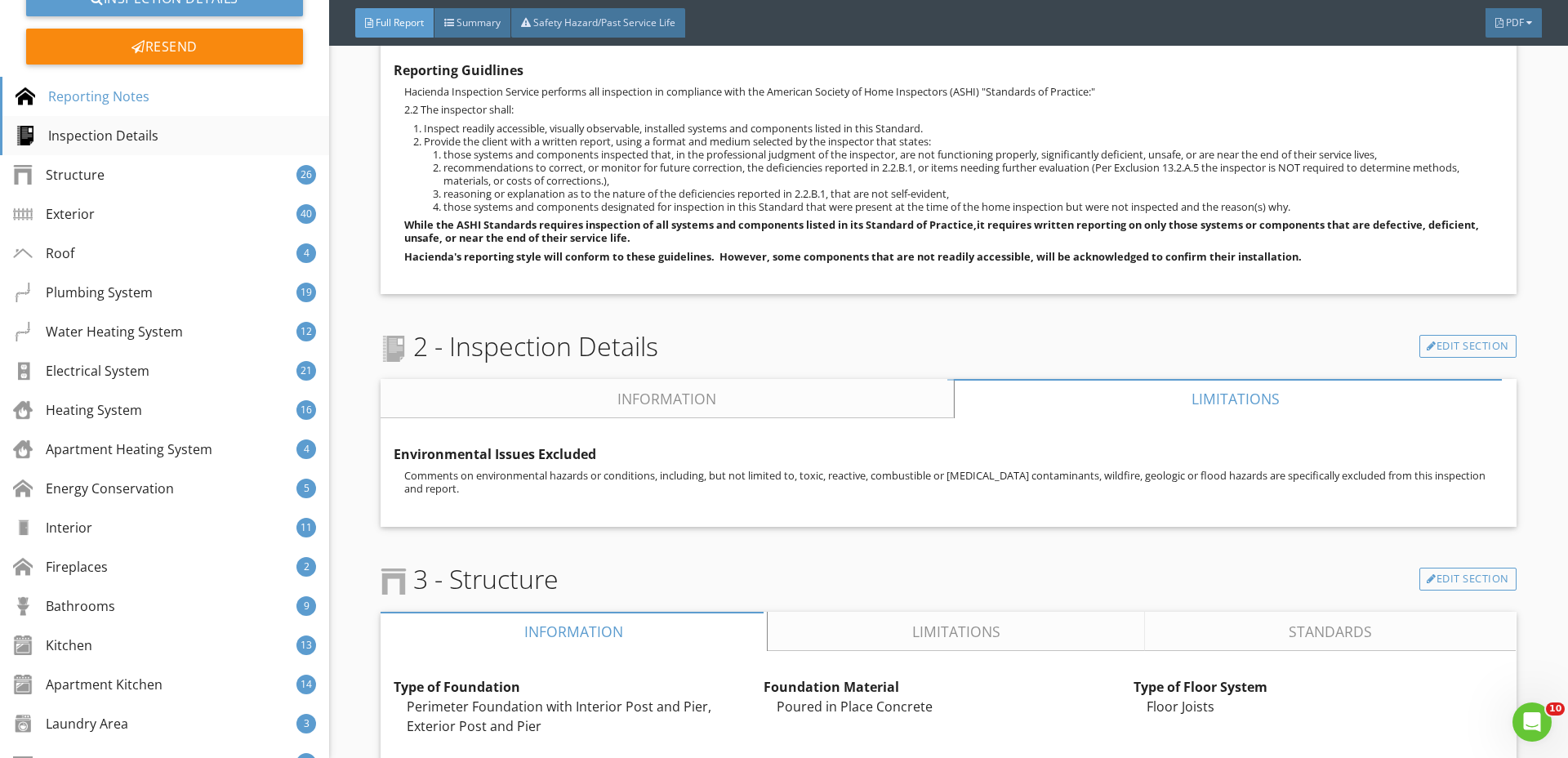
click at [107, 130] on div "Inspection Details" at bounding box center [87, 135] width 143 height 19
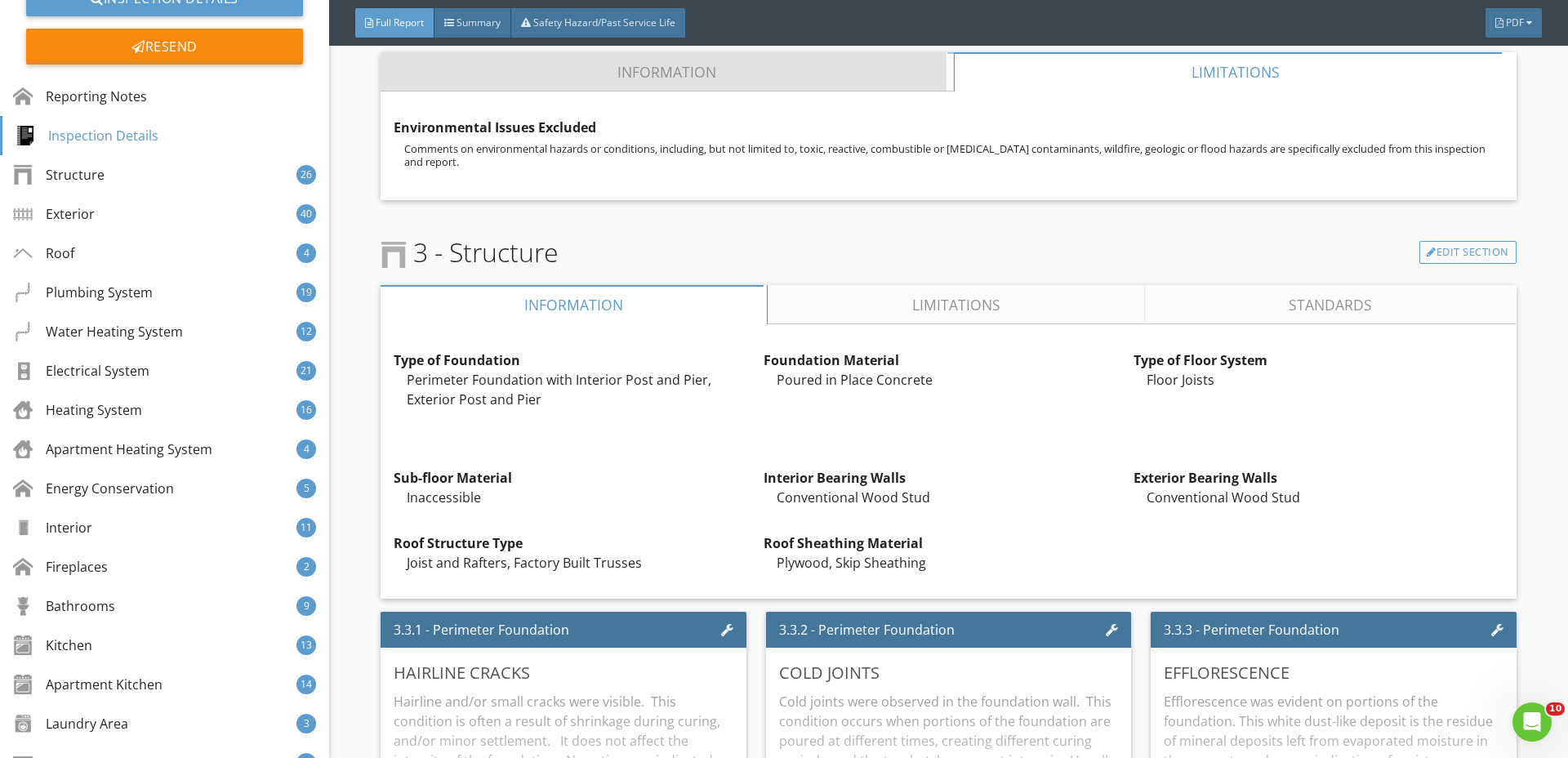
click at [788, 75] on link "Information" at bounding box center [667, 72] width 573 height 40
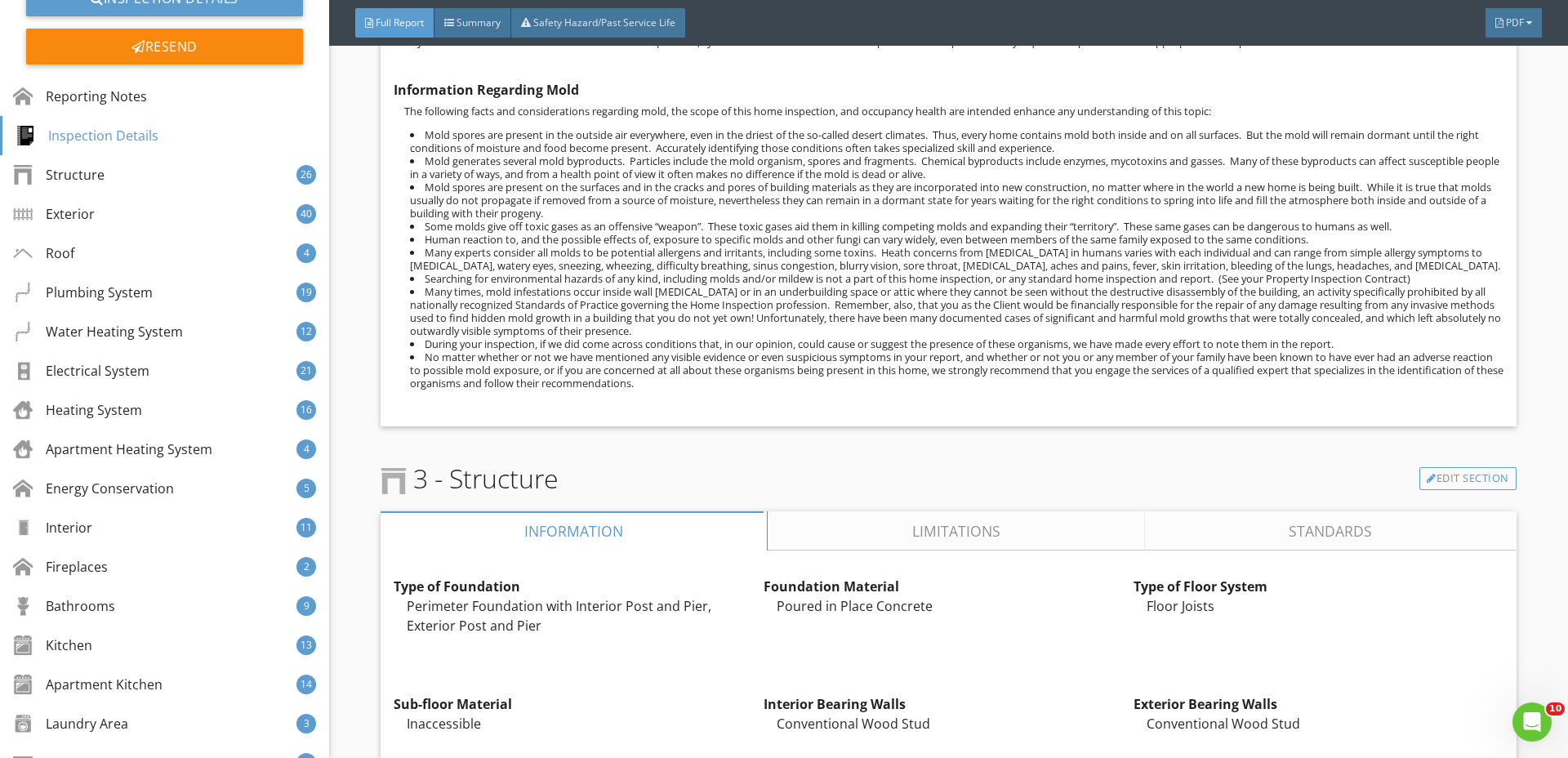
scroll to position [2743, 0]
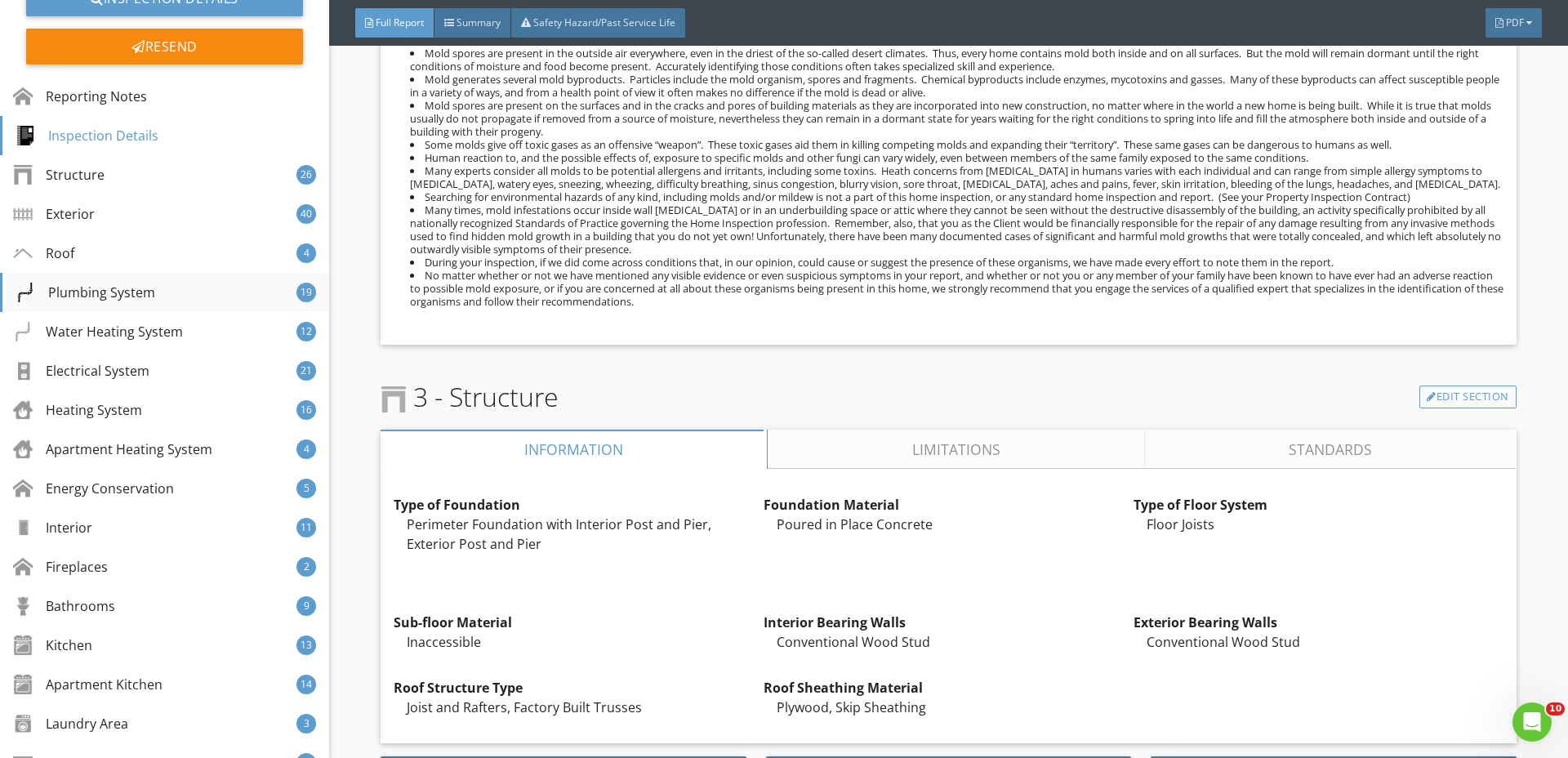
click at [169, 291] on div "Plumbing System 19" at bounding box center [164, 292] width 330 height 40
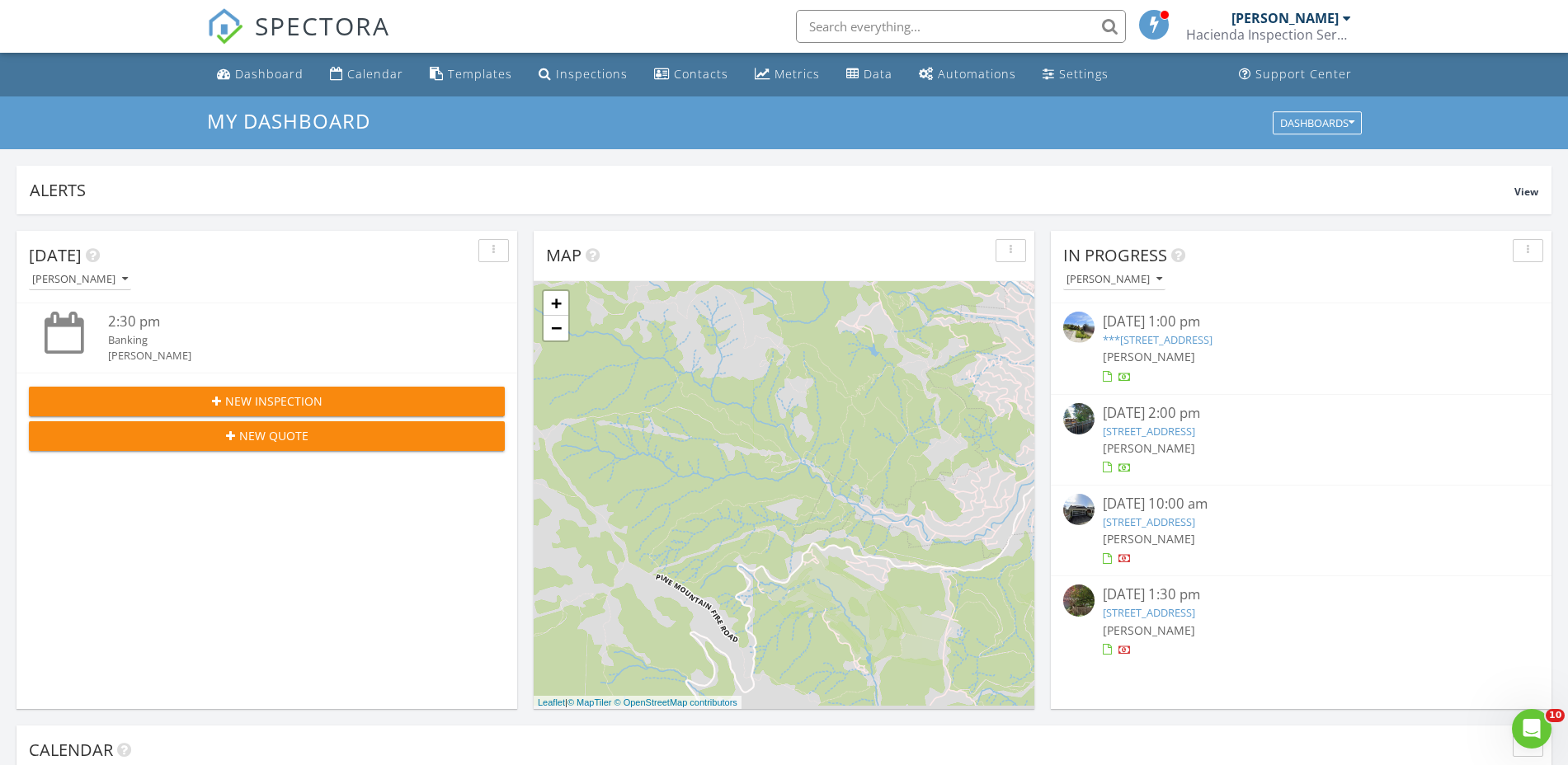
click at [1195, 433] on link "24 Madera Way, Mill Valley, CA 94941" at bounding box center [1149, 430] width 93 height 15
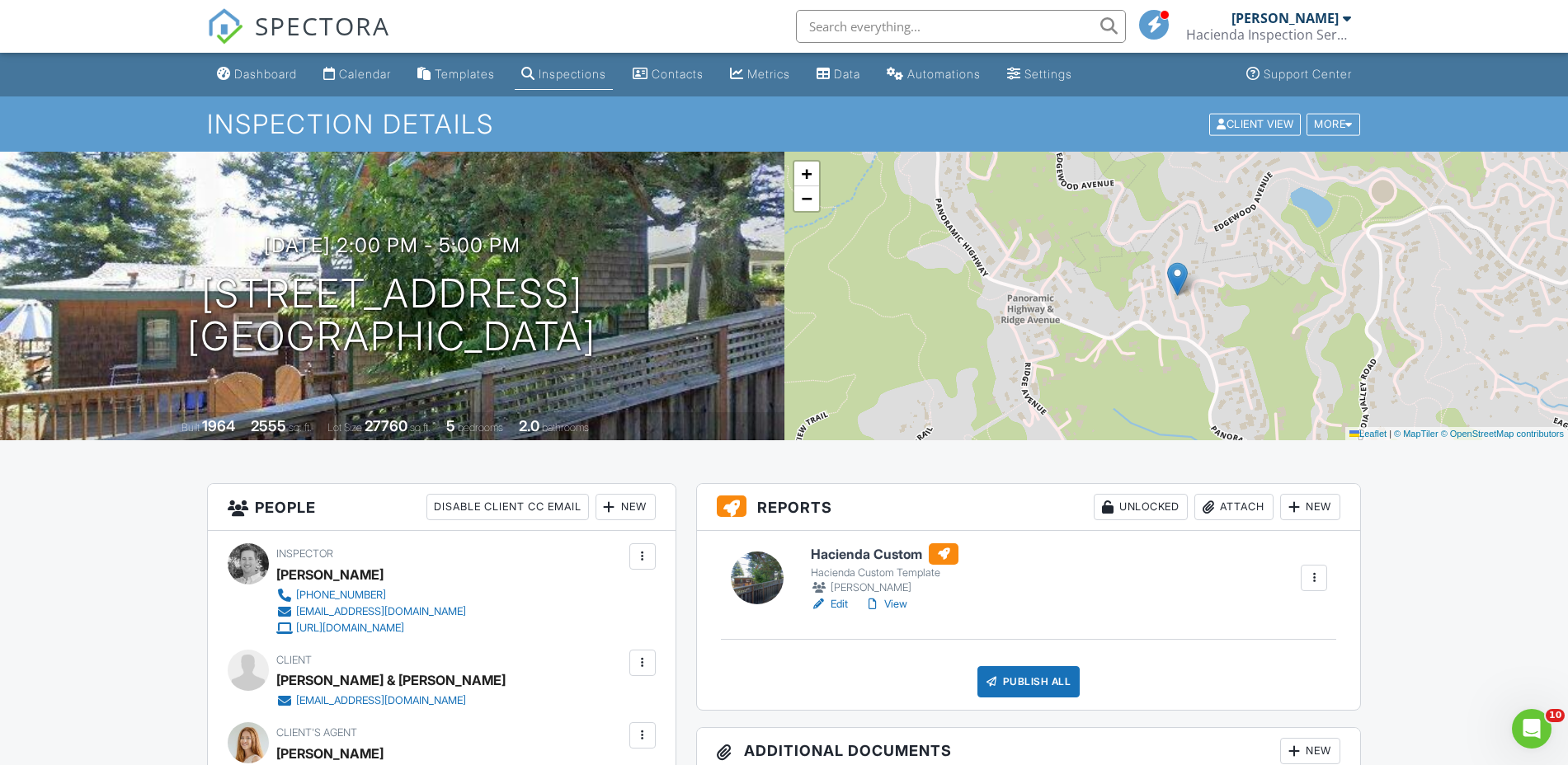
click at [1239, 433] on div "+ − Leaflet | © MapTiler © OpenStreetMap contributors" at bounding box center [1177, 296] width 785 height 289
click at [836, 603] on link "Edit" at bounding box center [830, 604] width 37 height 17
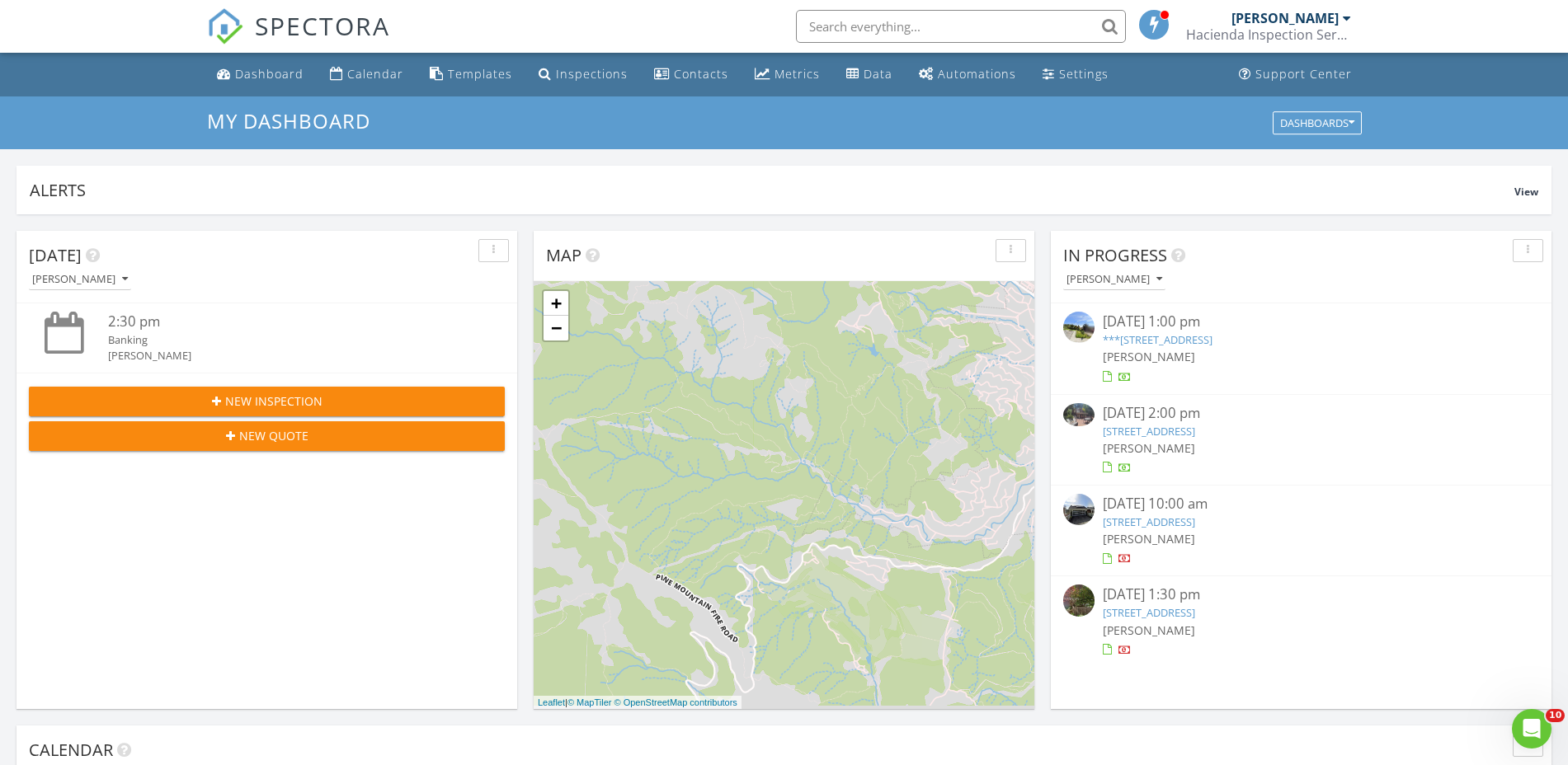
click at [889, 40] on input "text" at bounding box center [961, 26] width 330 height 33
drag, startPoint x: 889, startPoint y: 40, endPoint x: 971, endPoint y: 53, distance: 83.0
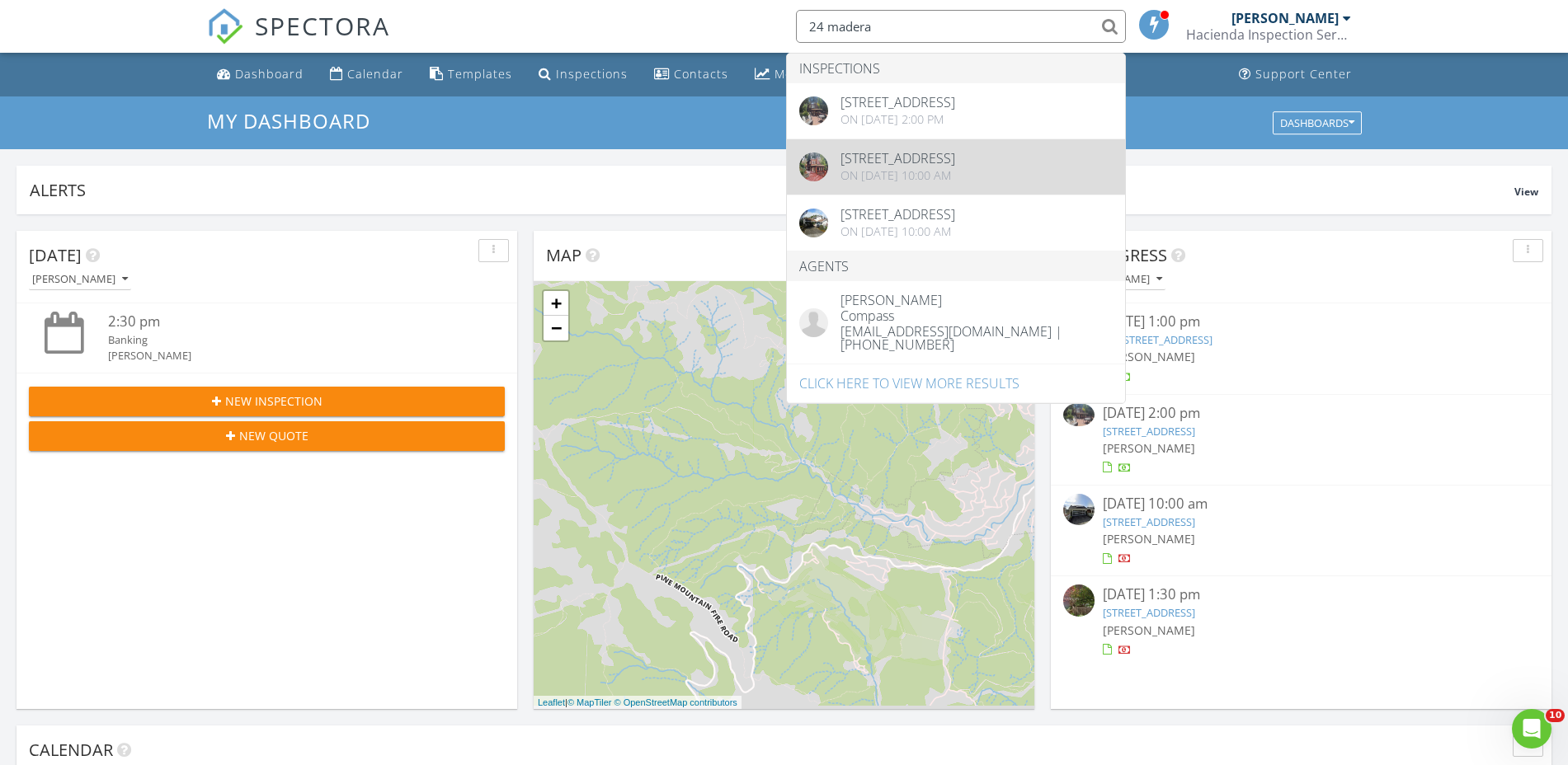
type input "24 madera"
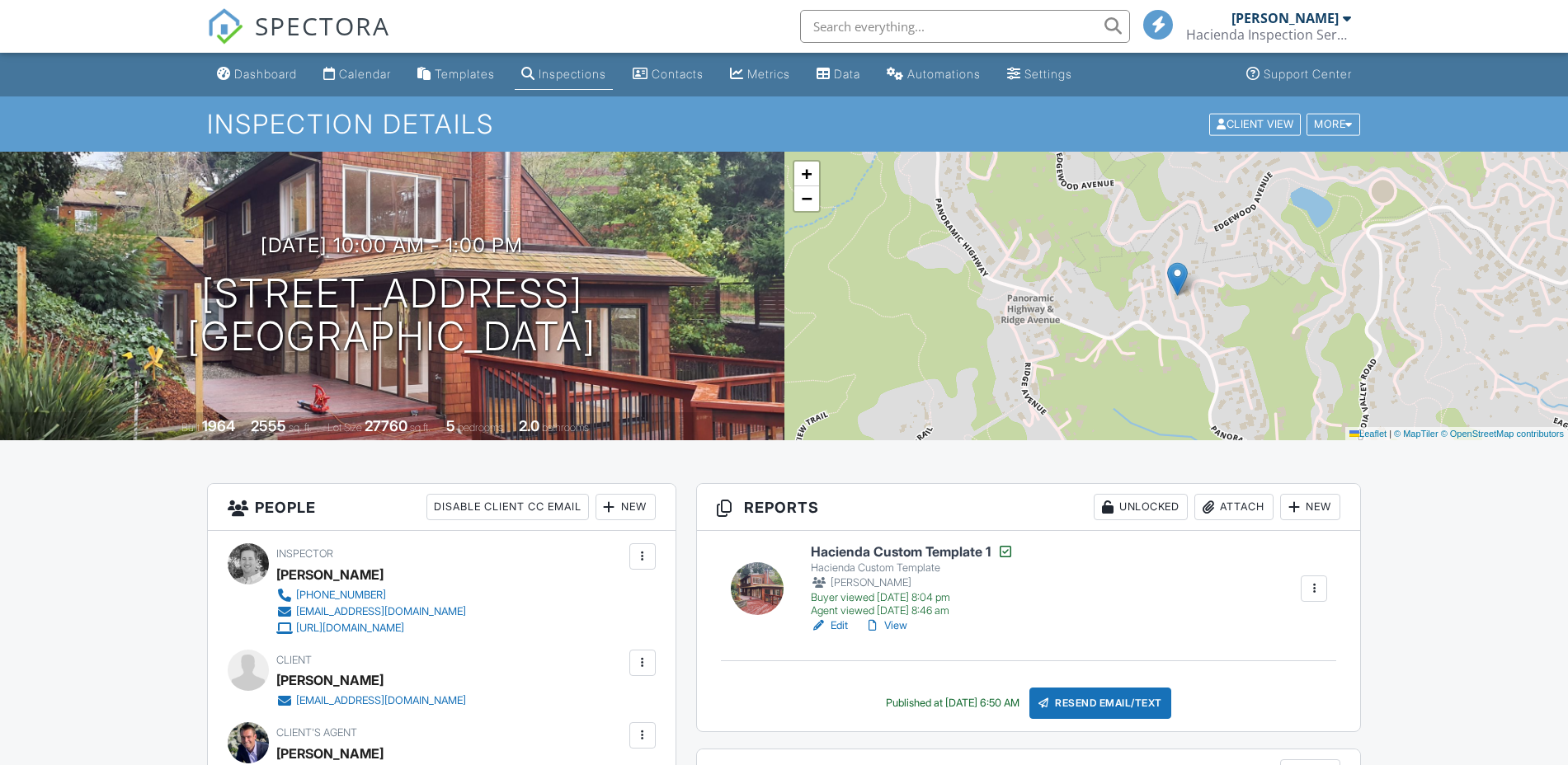
scroll to position [124, 0]
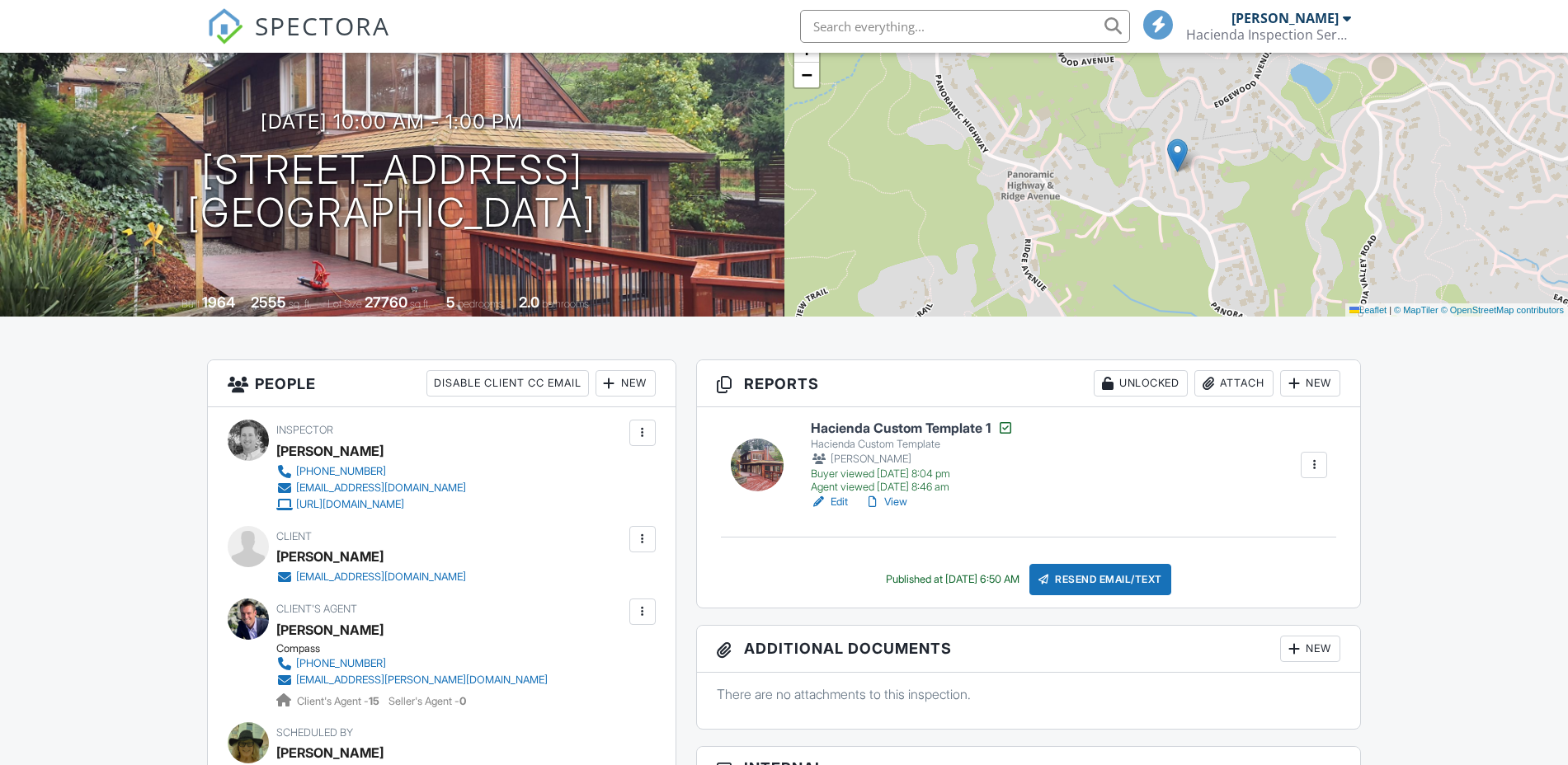
click at [832, 499] on link "Edit" at bounding box center [830, 502] width 37 height 17
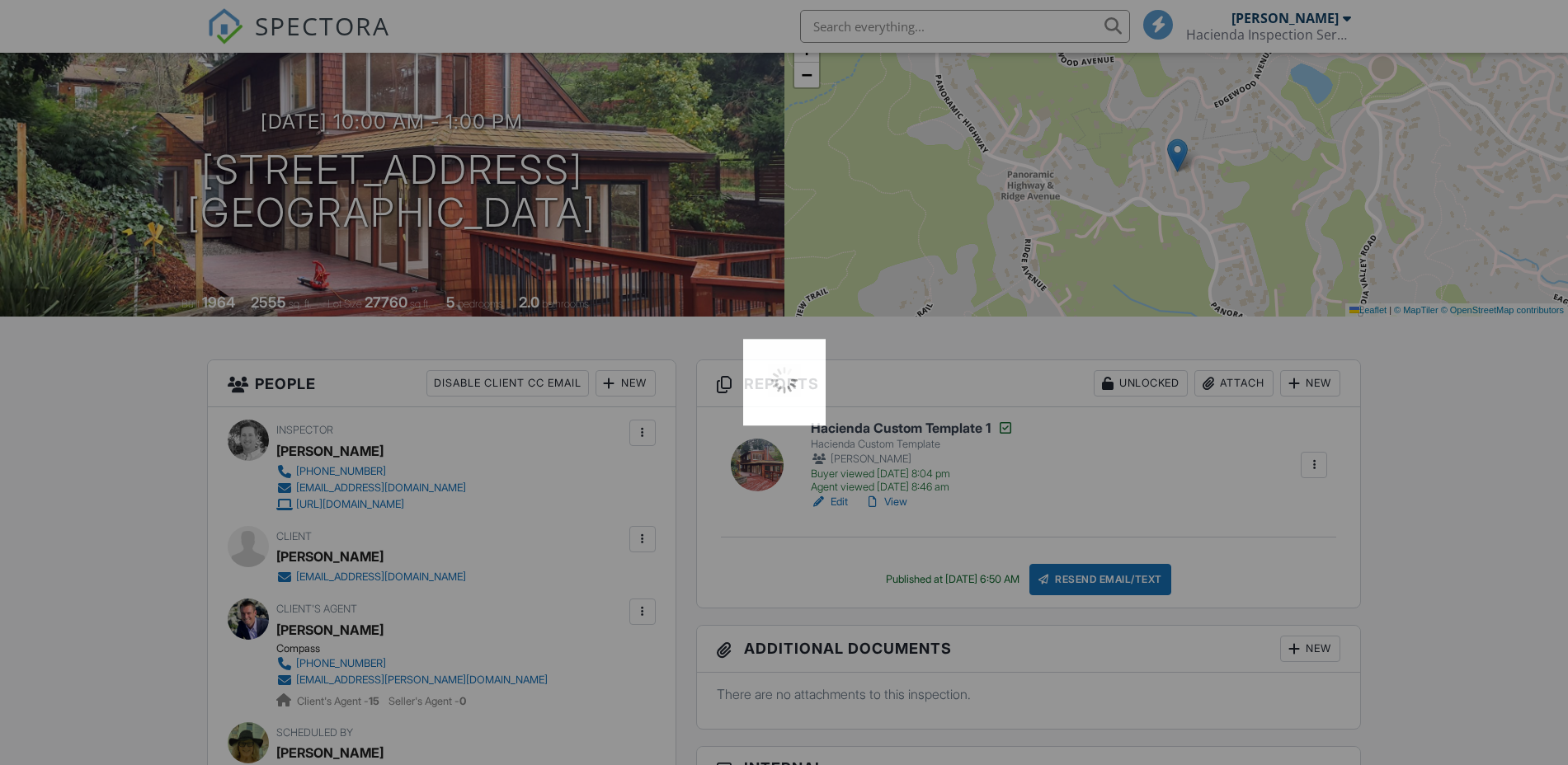
scroll to position [0, 0]
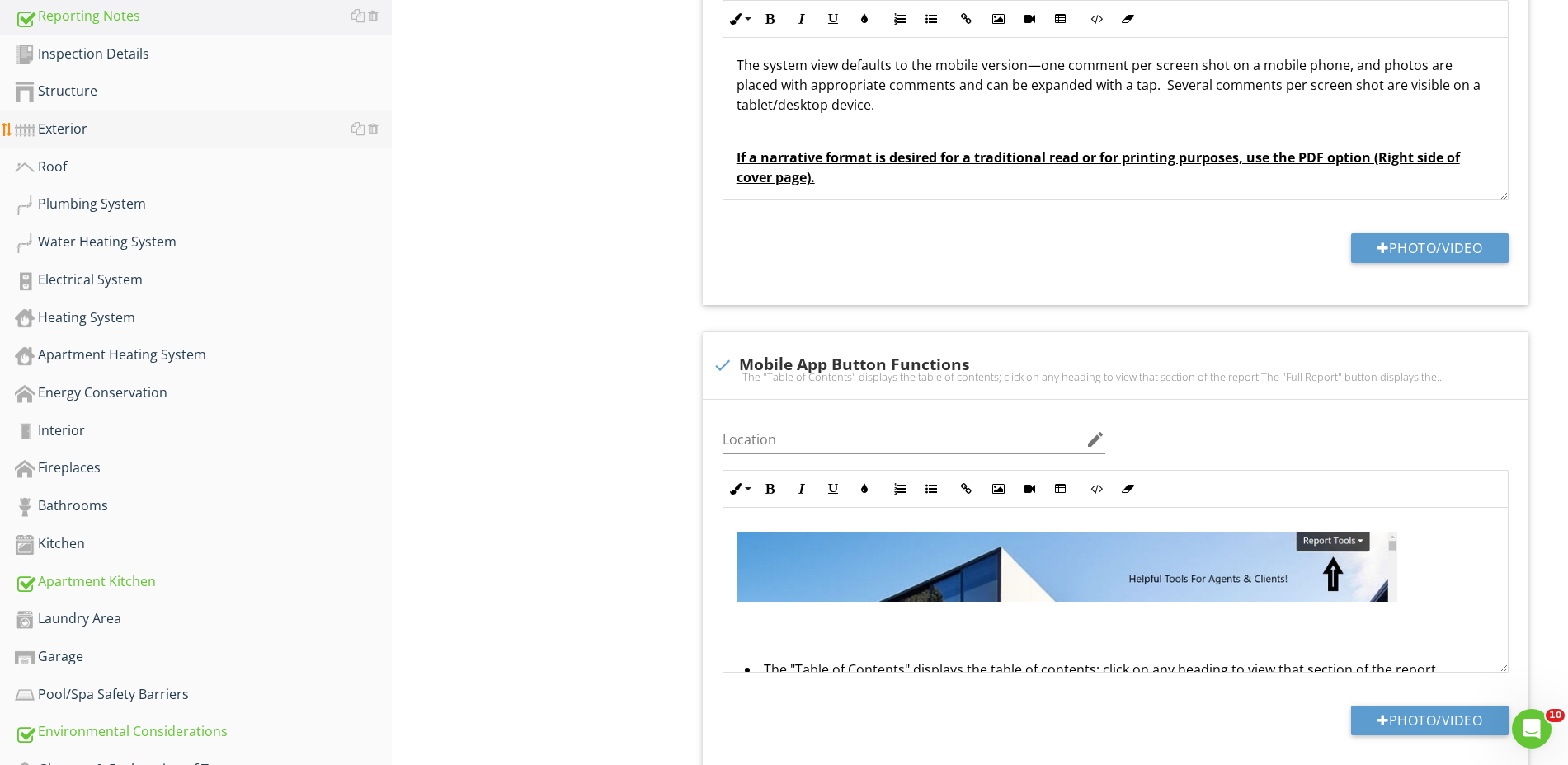
scroll to position [536, 0]
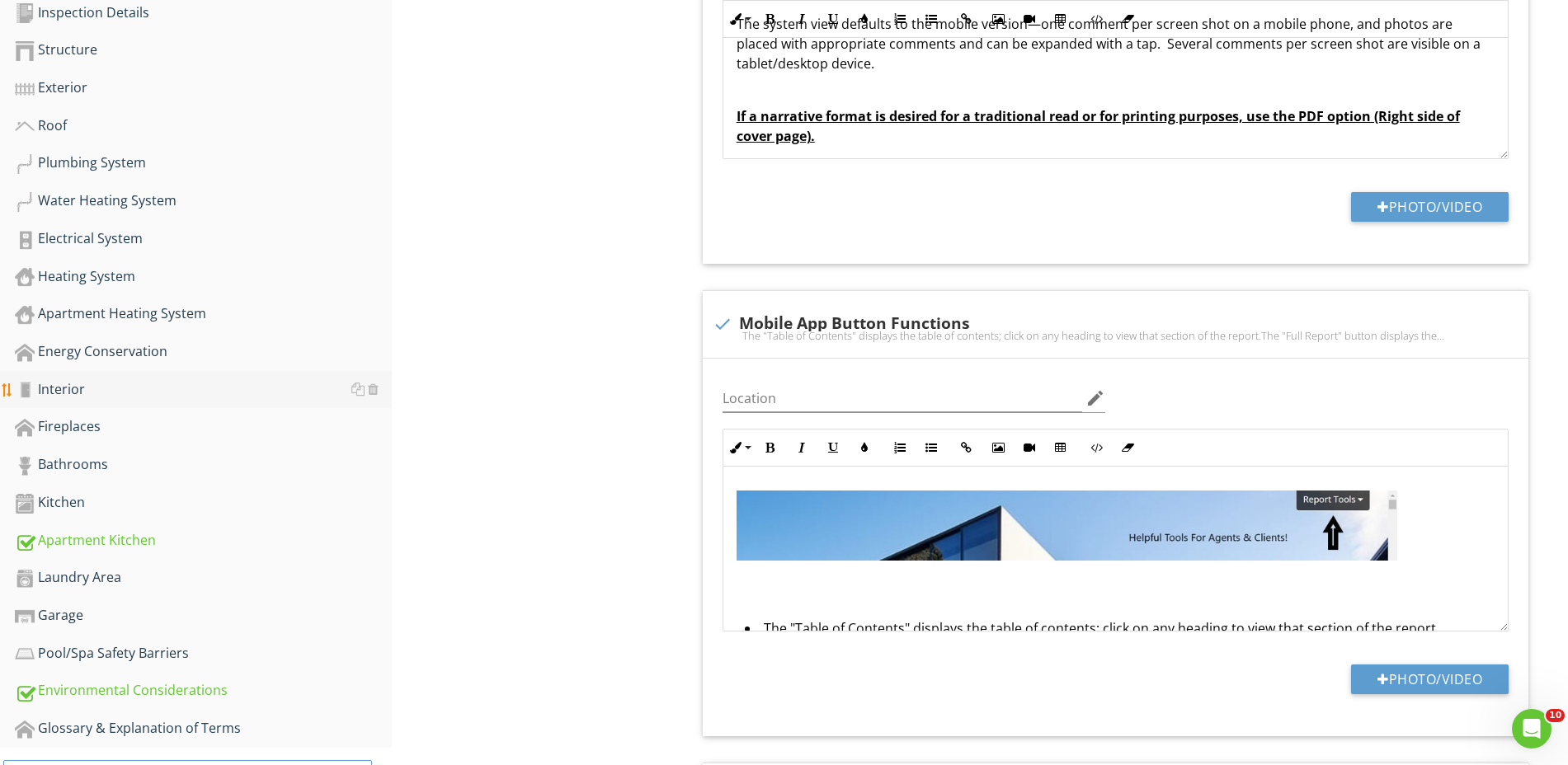
click at [93, 382] on div "Interior" at bounding box center [203, 390] width 377 height 21
type textarea "<p><img src="[URL][DOMAIN_NAME]" style="width: 801px; display: inline-block; ve…"
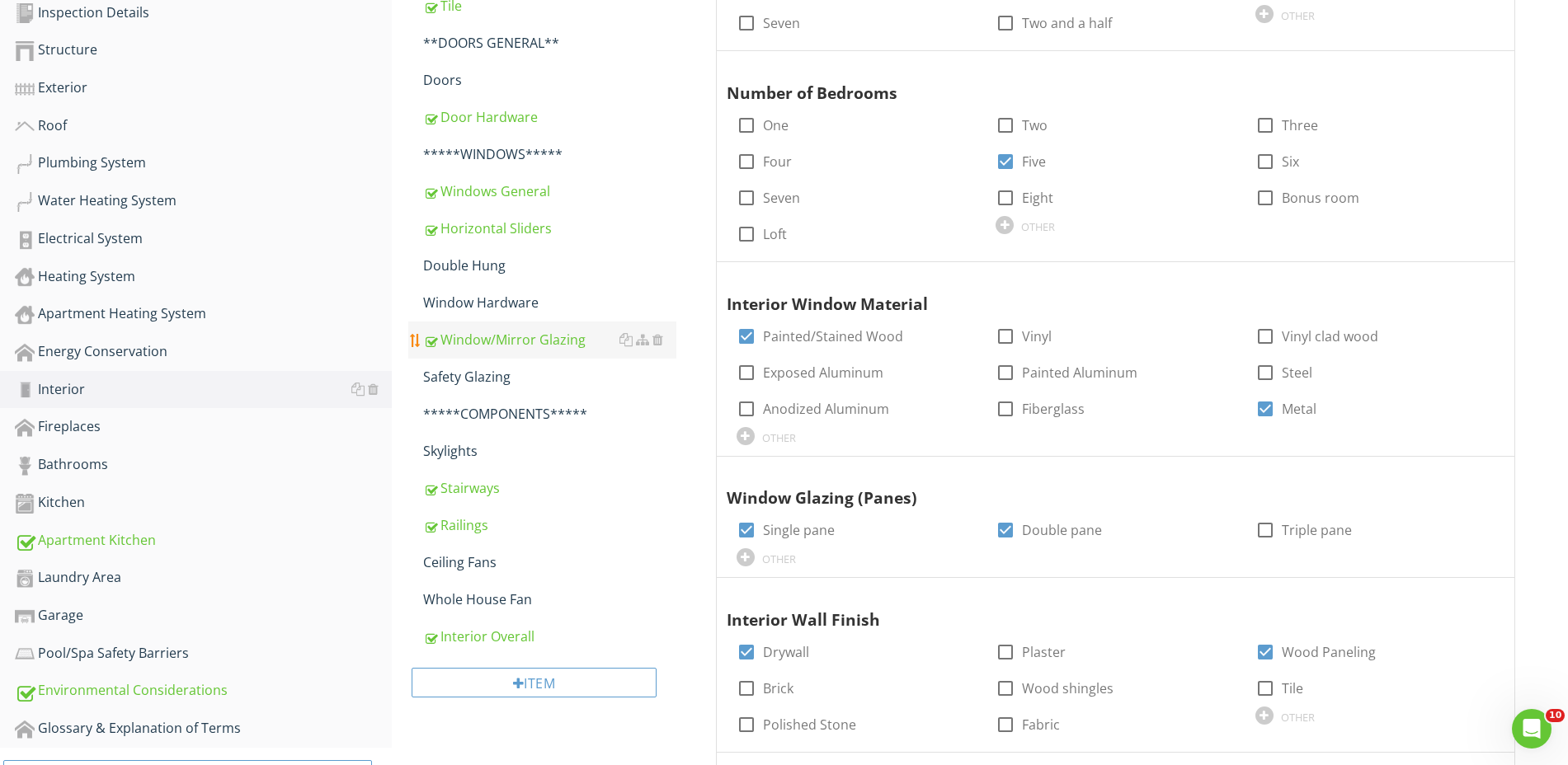
click at [477, 334] on div "Window/Mirror Glazing" at bounding box center [549, 340] width 253 height 20
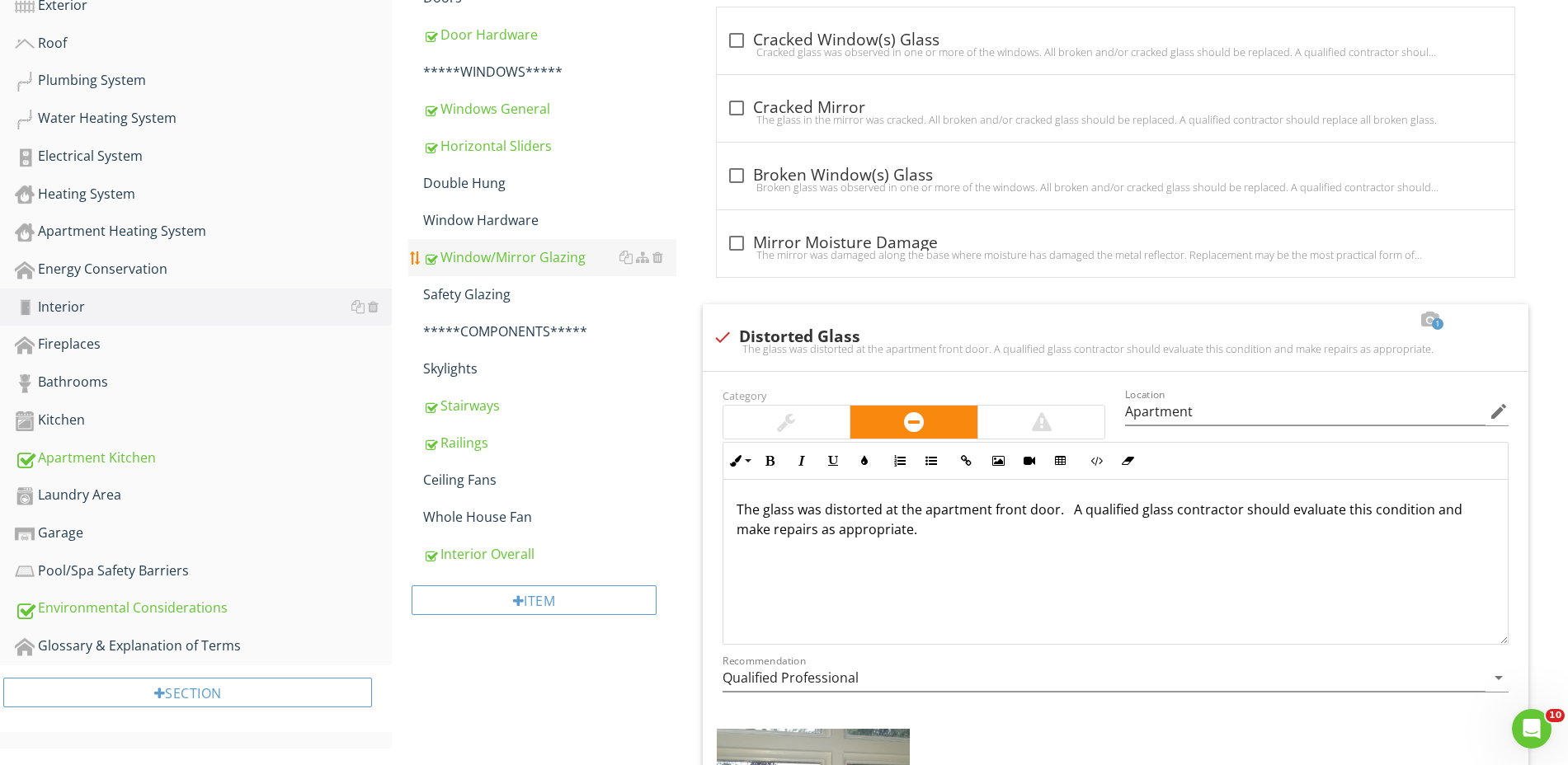
scroll to position [660, 0]
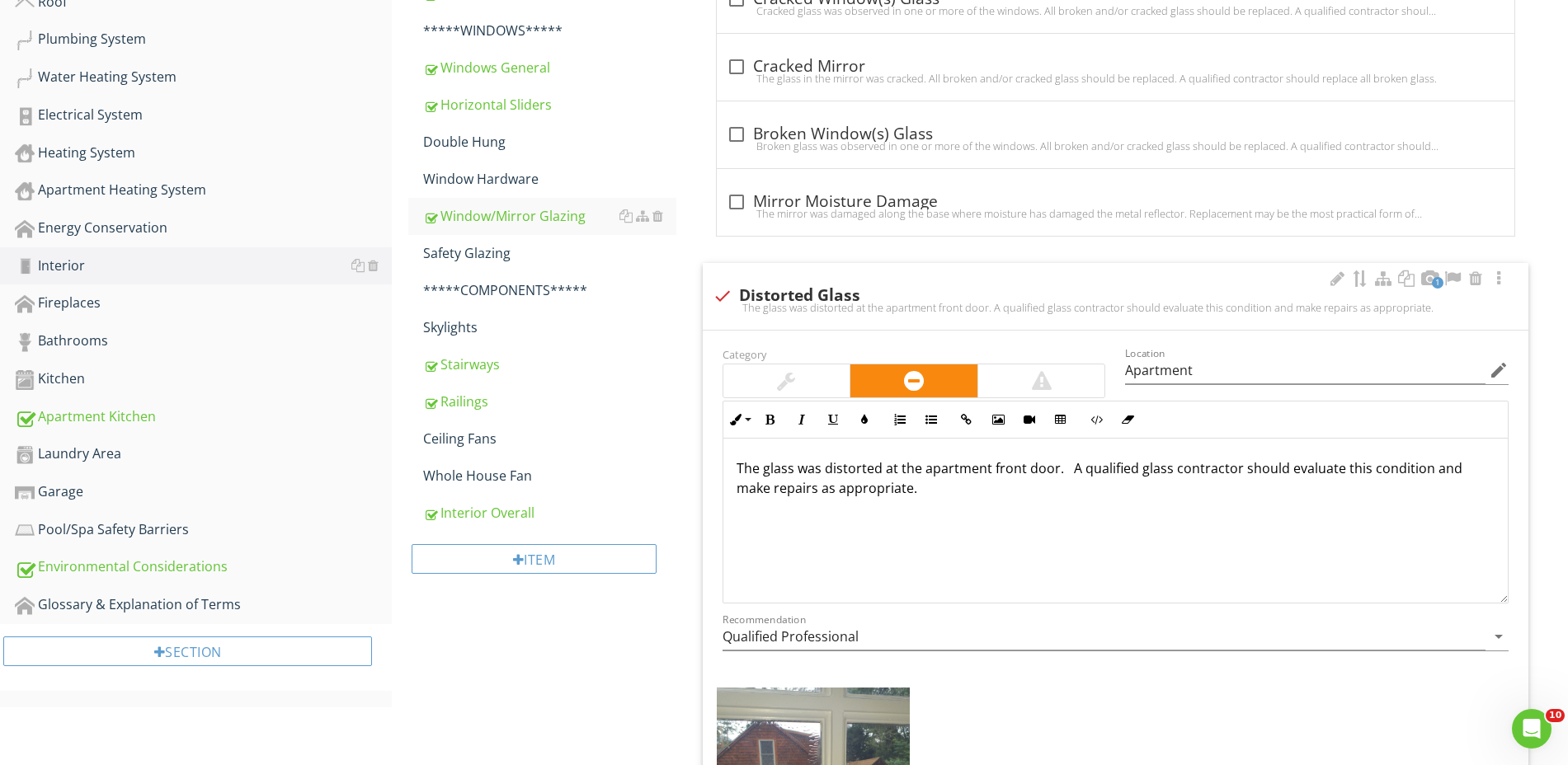
drag, startPoint x: 934, startPoint y: 487, endPoint x: 733, endPoint y: 472, distance: 201.6
click at [733, 472] on div "The glass was distorted at the apartment front door. A qualified glass contract…" at bounding box center [1116, 521] width 785 height 165
copy p "The glass was distorted at the apartment front door. A qualified glass contract…"
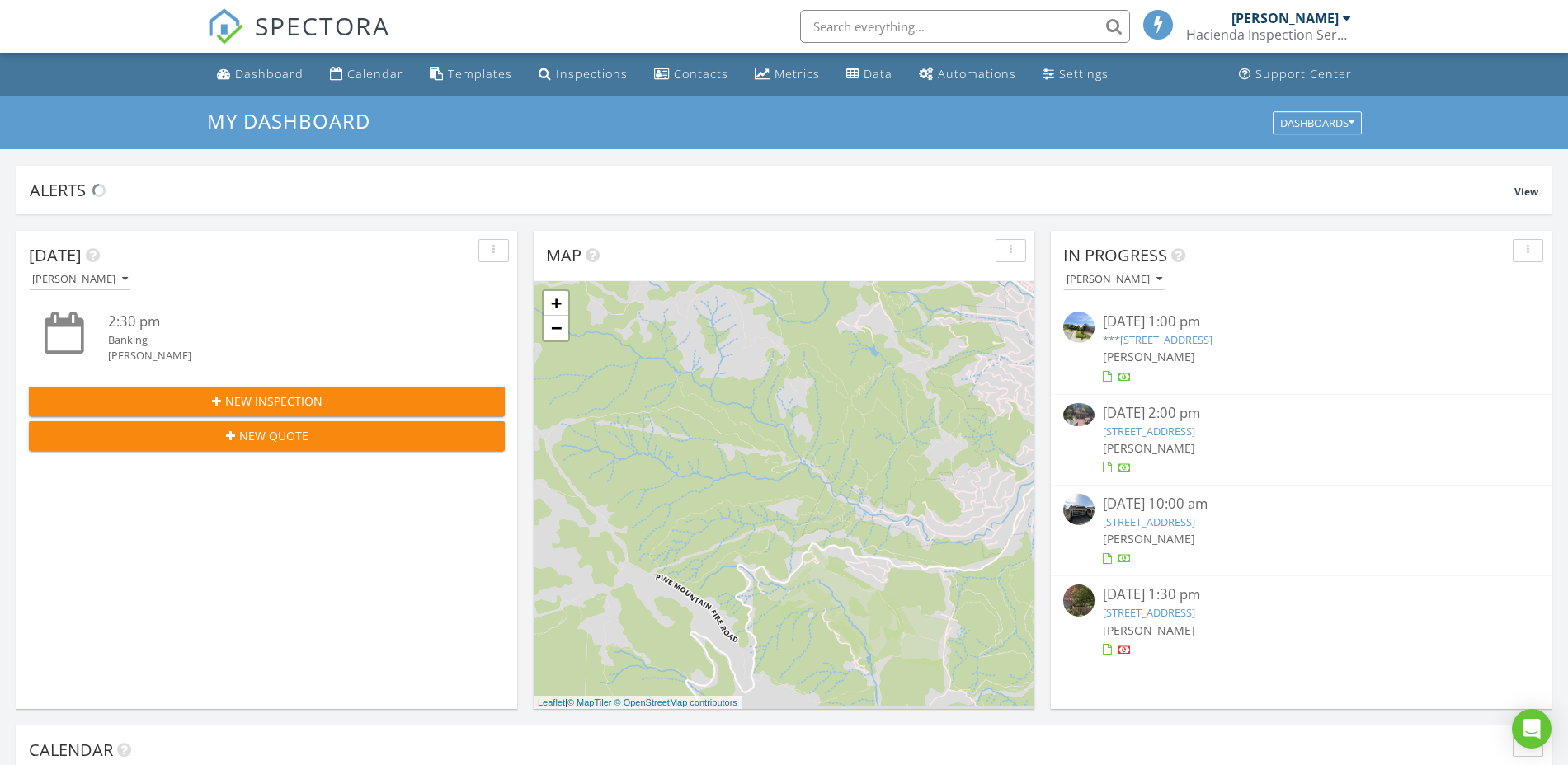
scroll to position [1533, 1600]
click at [907, 24] on input "text" at bounding box center [961, 26] width 330 height 33
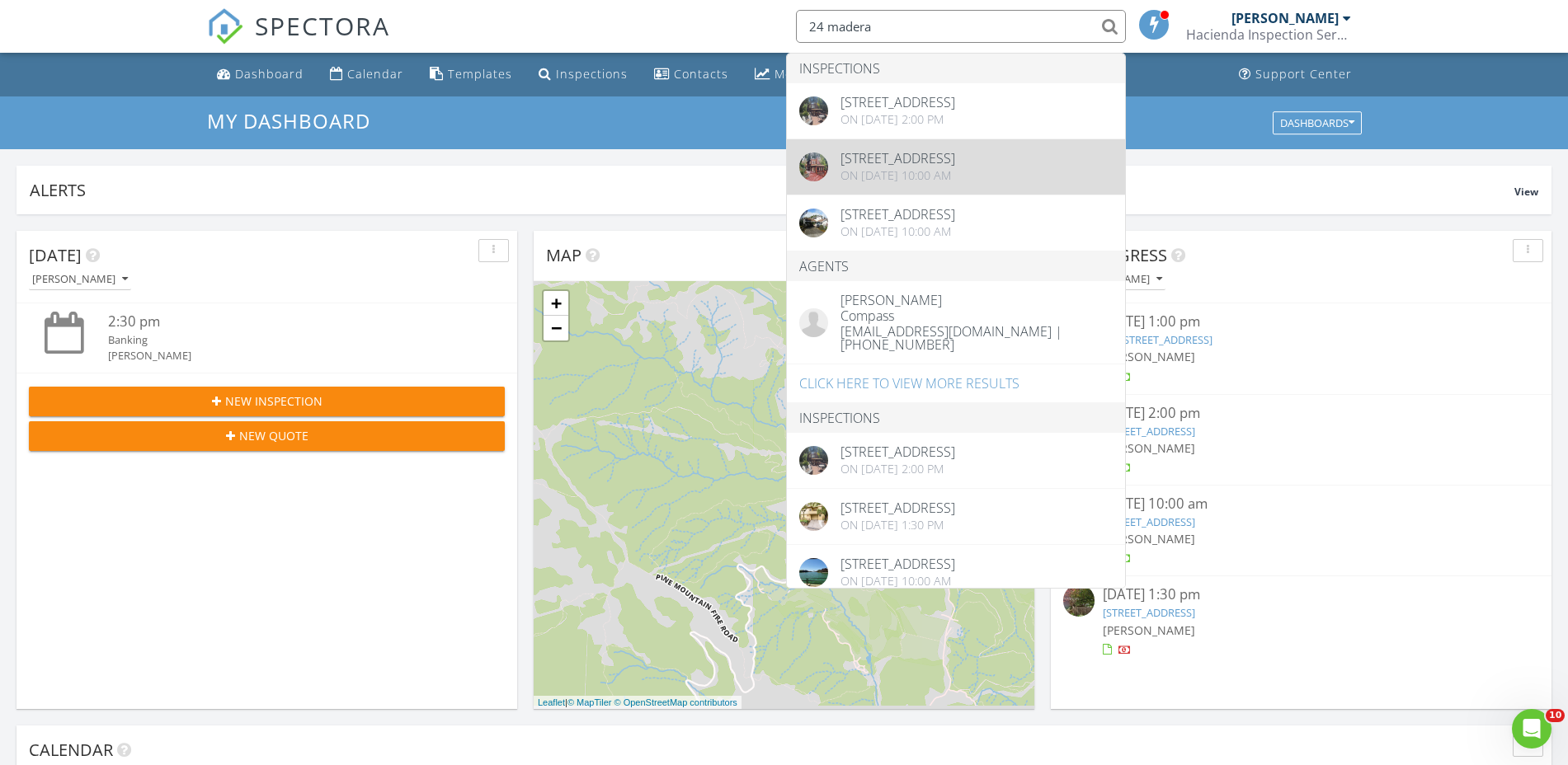
type input "24 madera"
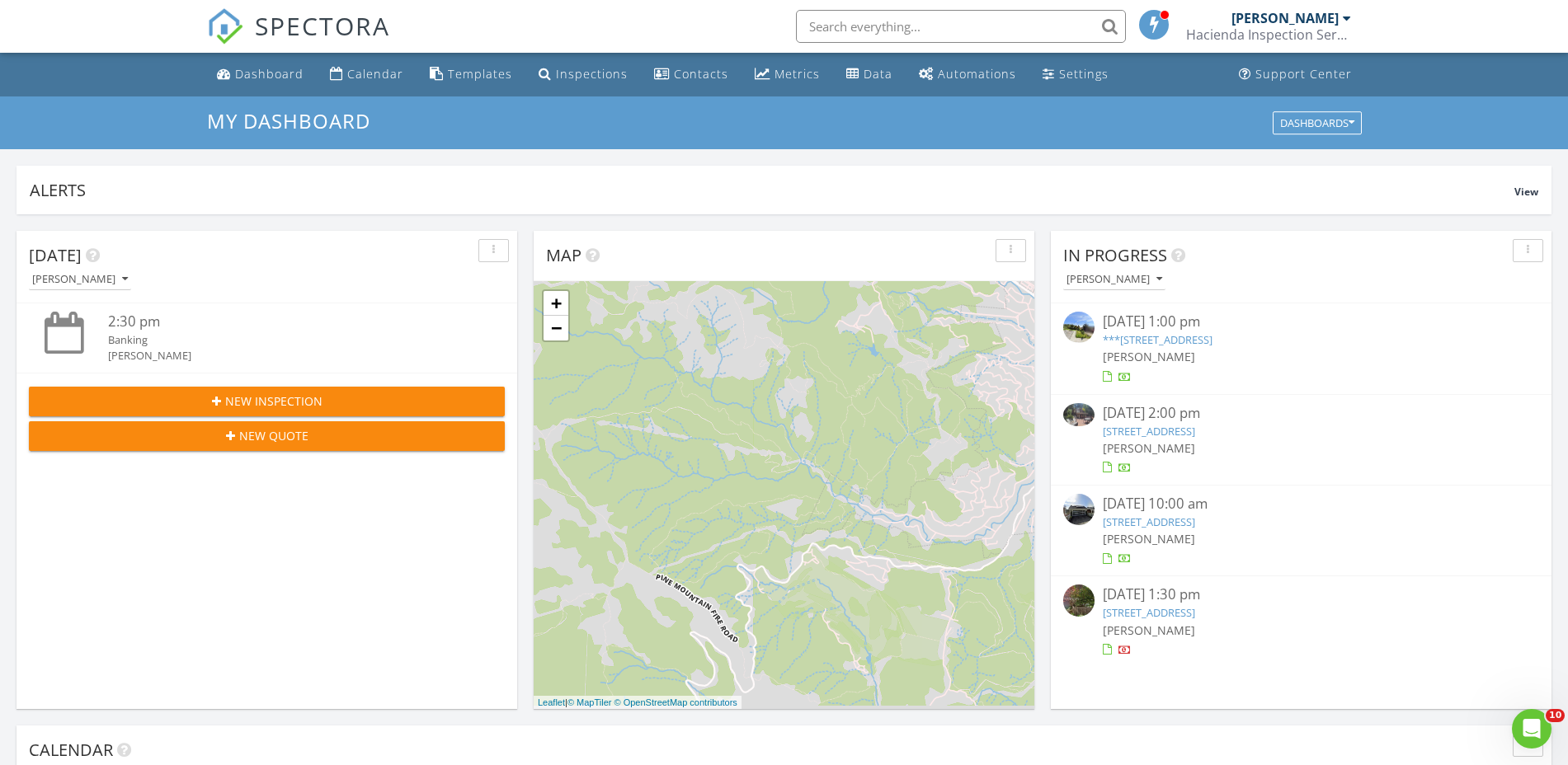
click at [928, 169] on div "Alerts View" at bounding box center [784, 190] width 1536 height 49
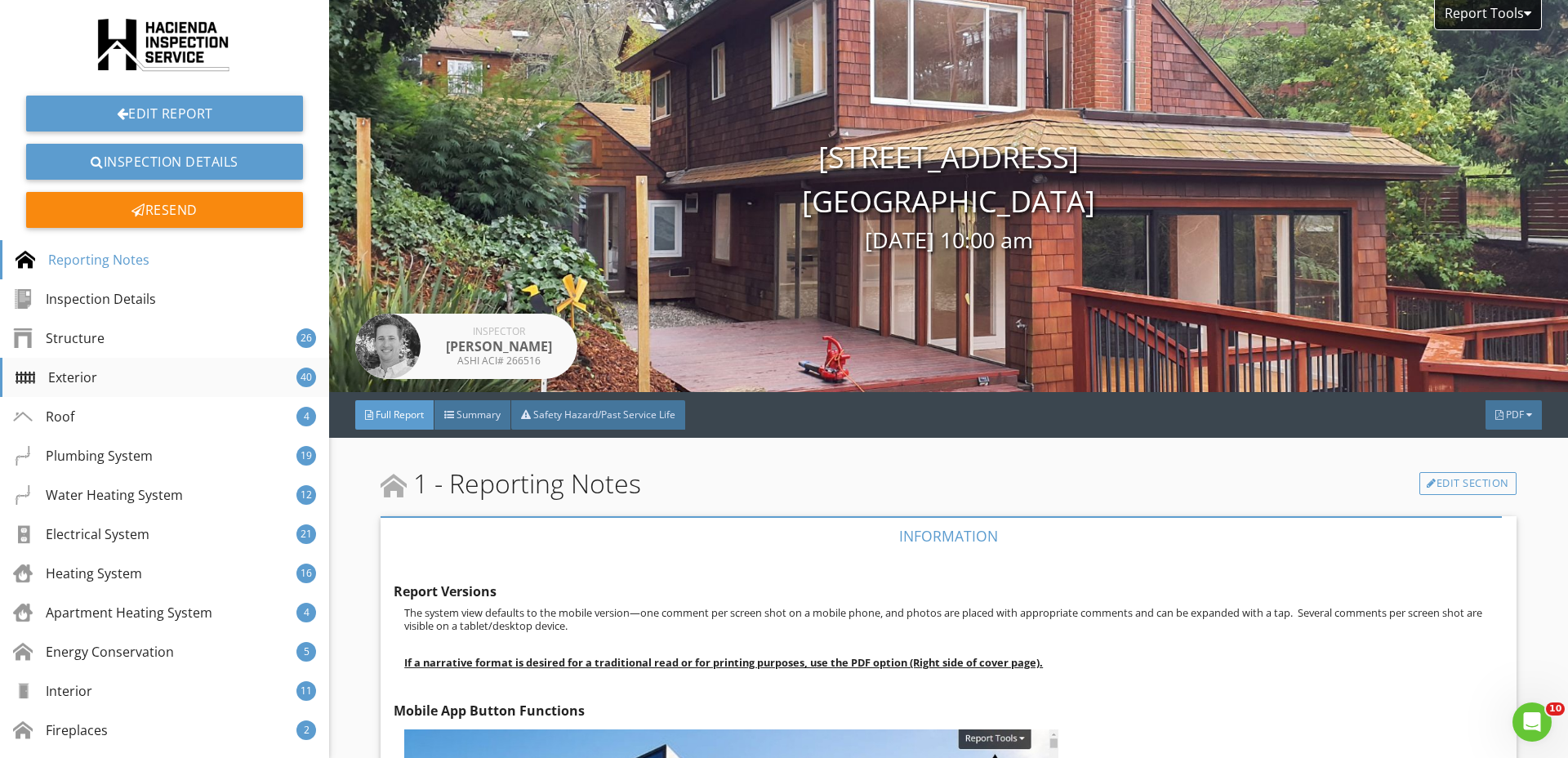
click at [107, 366] on div "Exterior 40" at bounding box center [164, 377] width 330 height 40
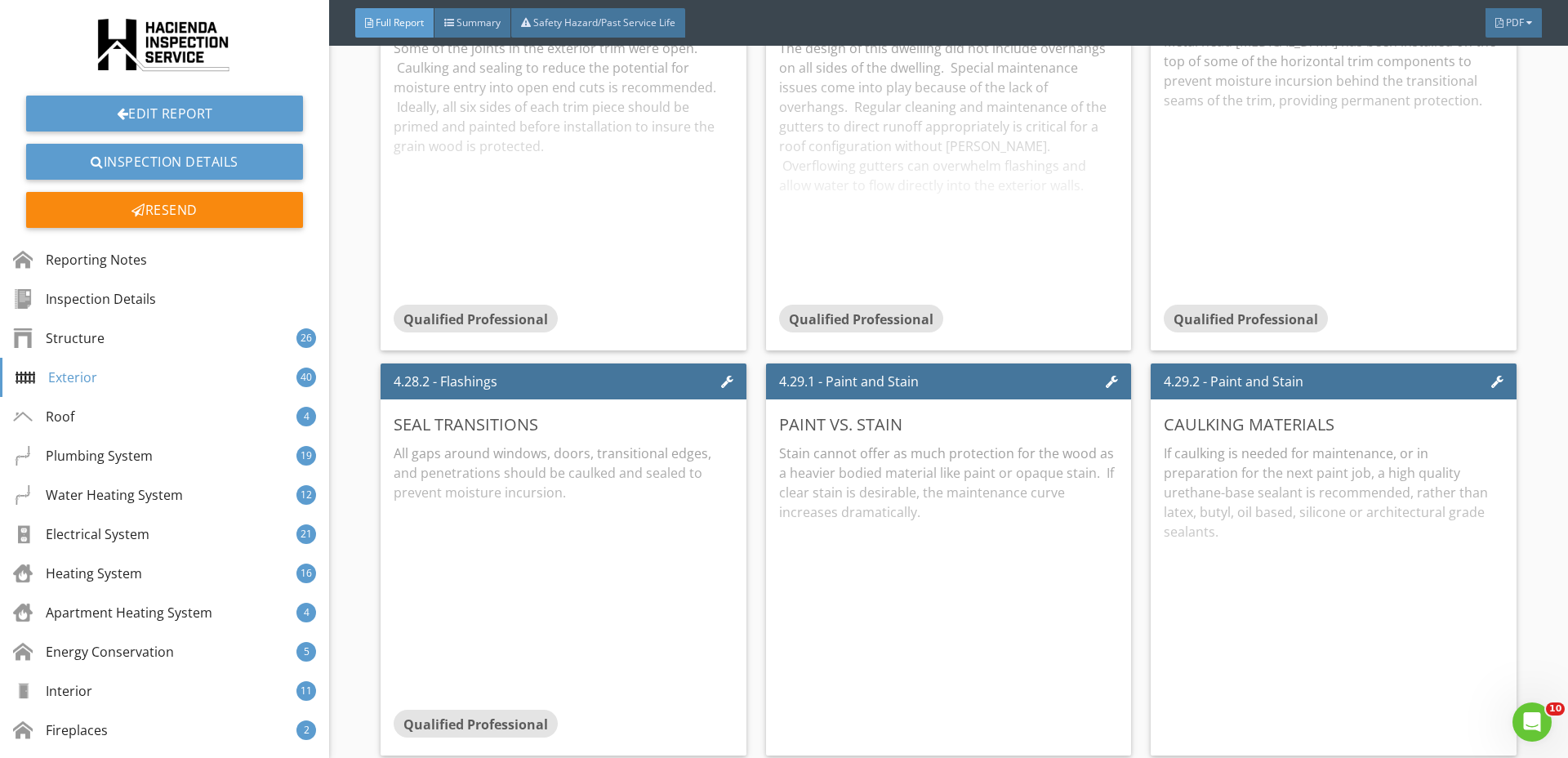
scroll to position [9765, 0]
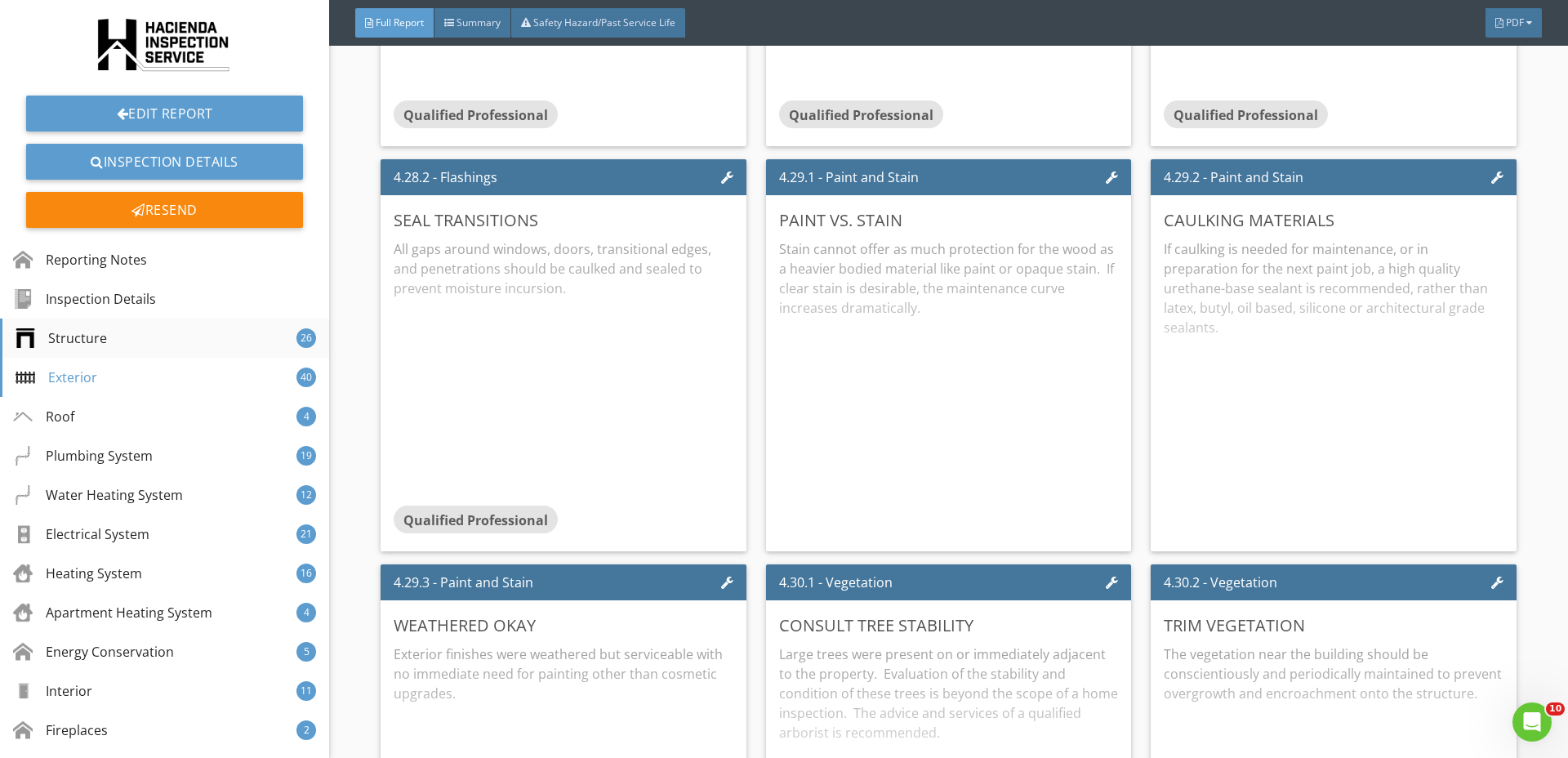
click at [167, 334] on div "Structure 26" at bounding box center [164, 338] width 330 height 40
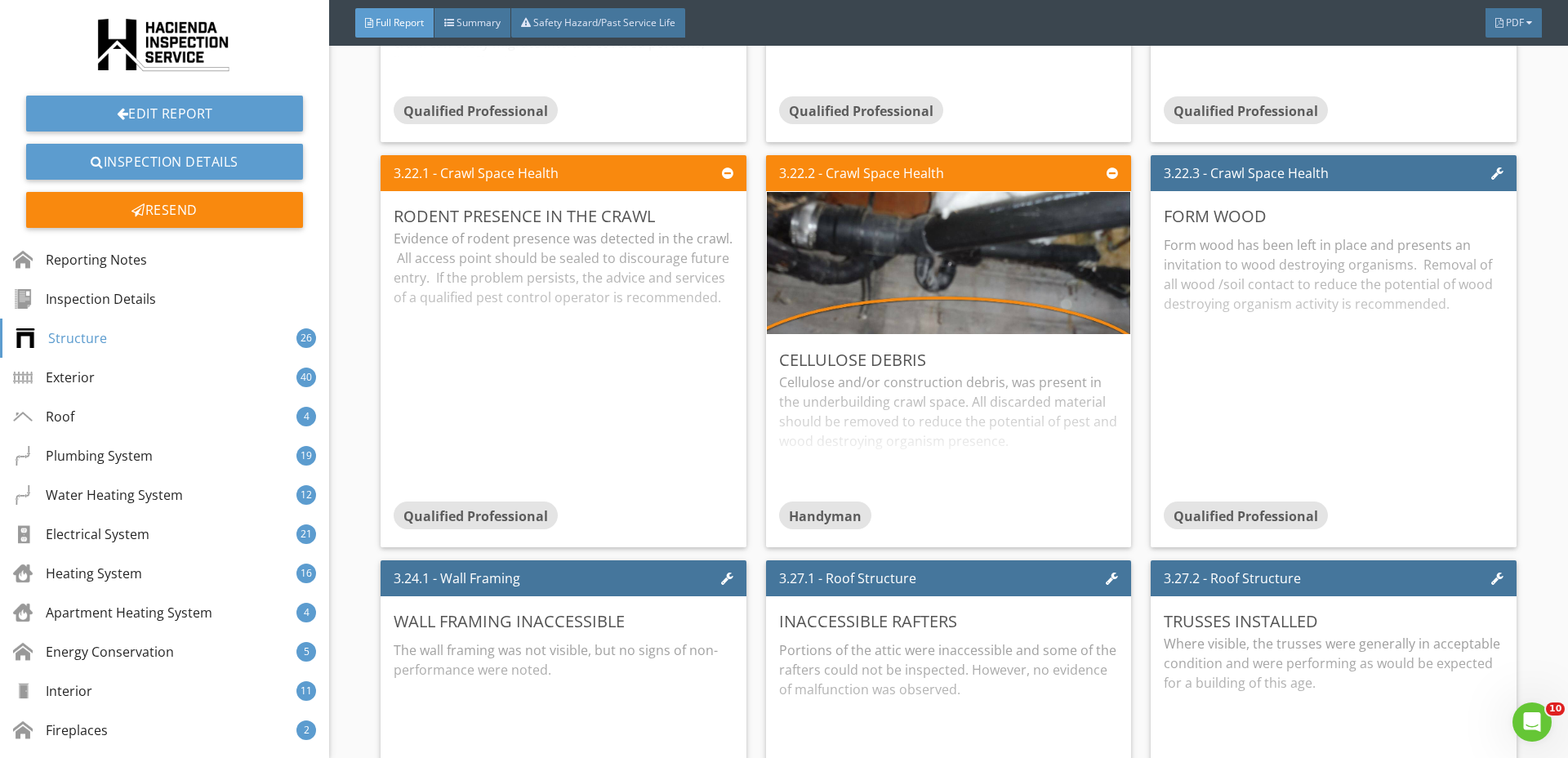
scroll to position [4754, 0]
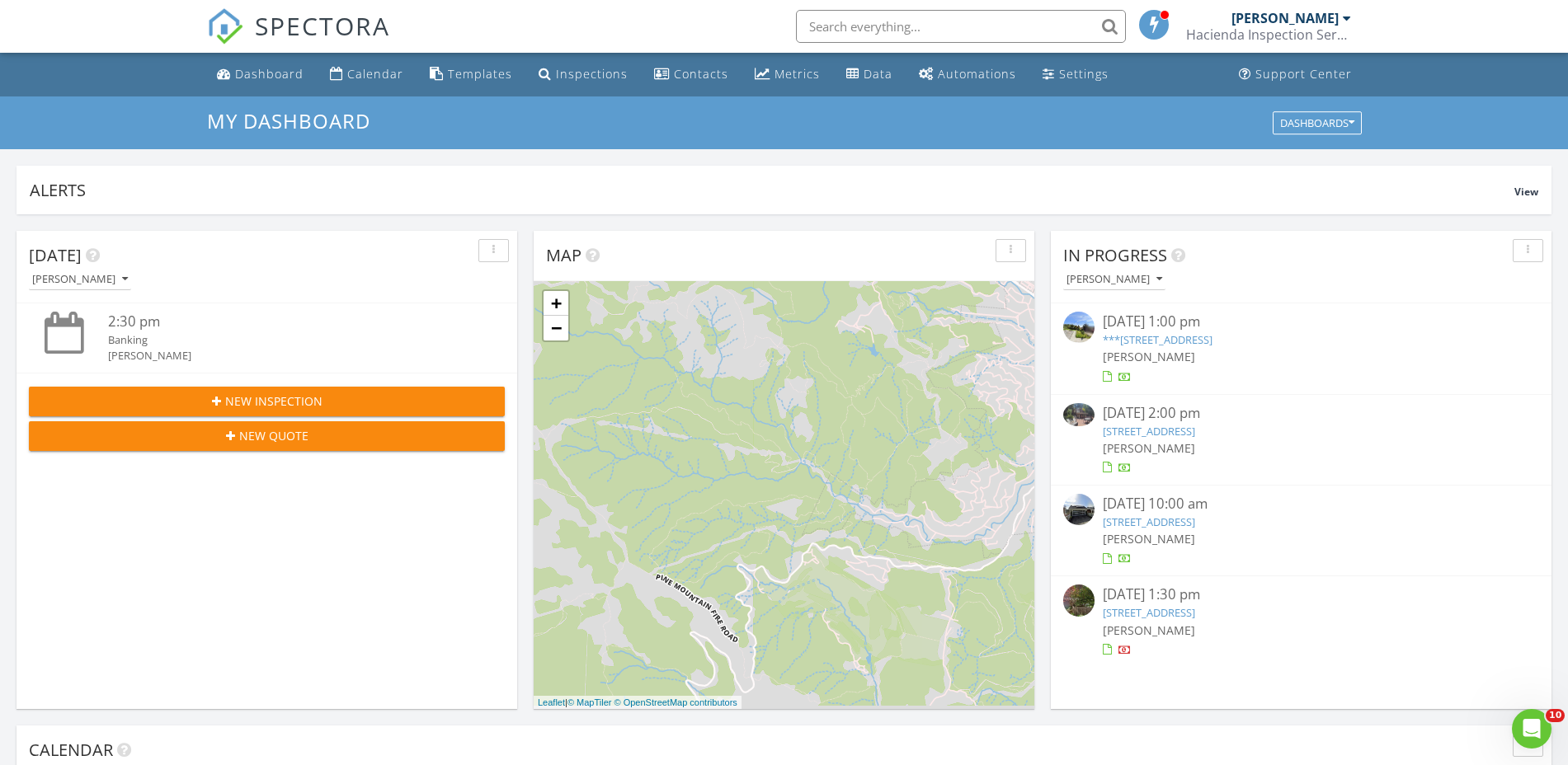
click at [1174, 428] on link "[STREET_ADDRESS]" at bounding box center [1149, 430] width 93 height 15
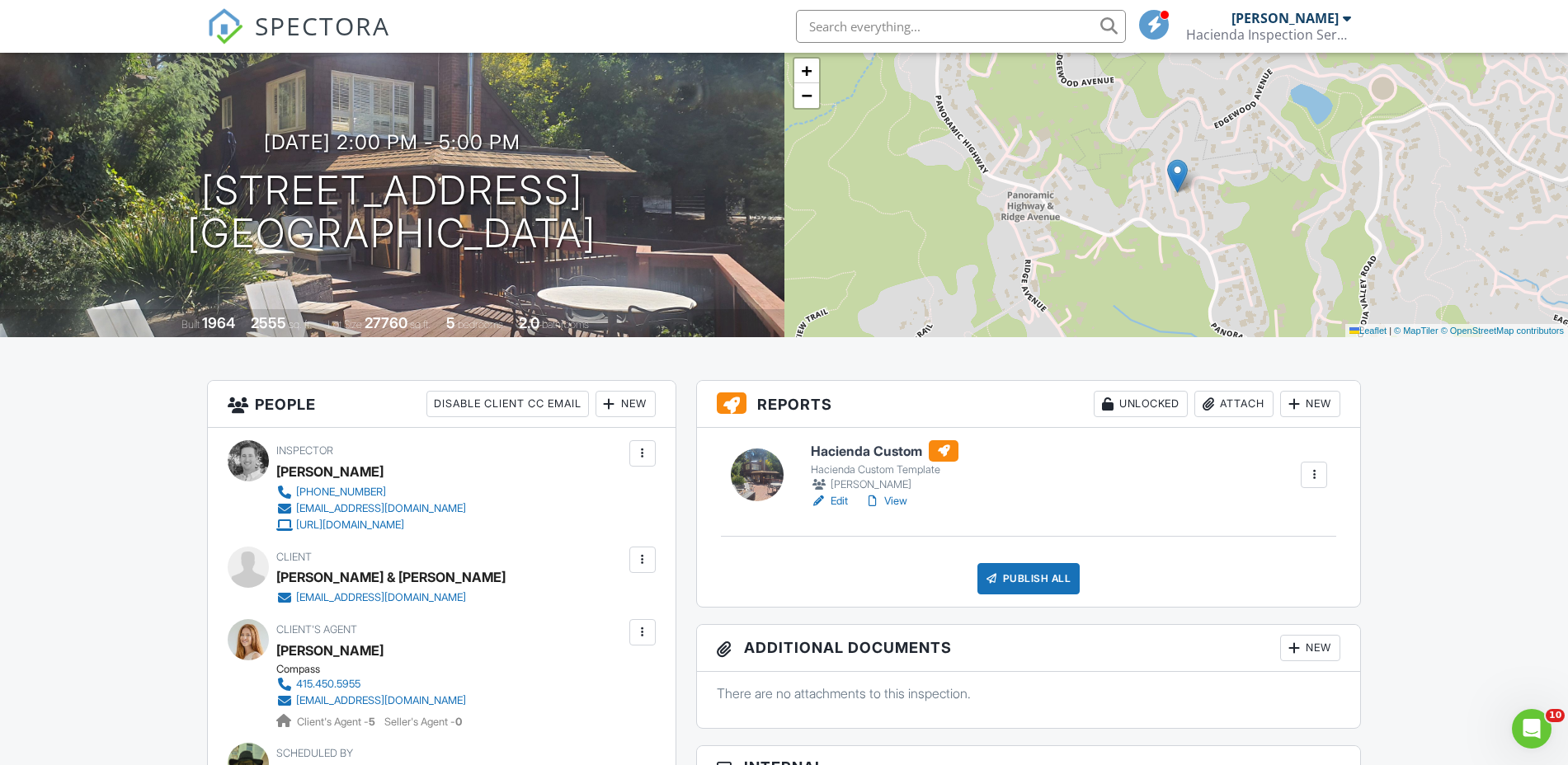
click at [841, 501] on link "Edit" at bounding box center [830, 501] width 37 height 17
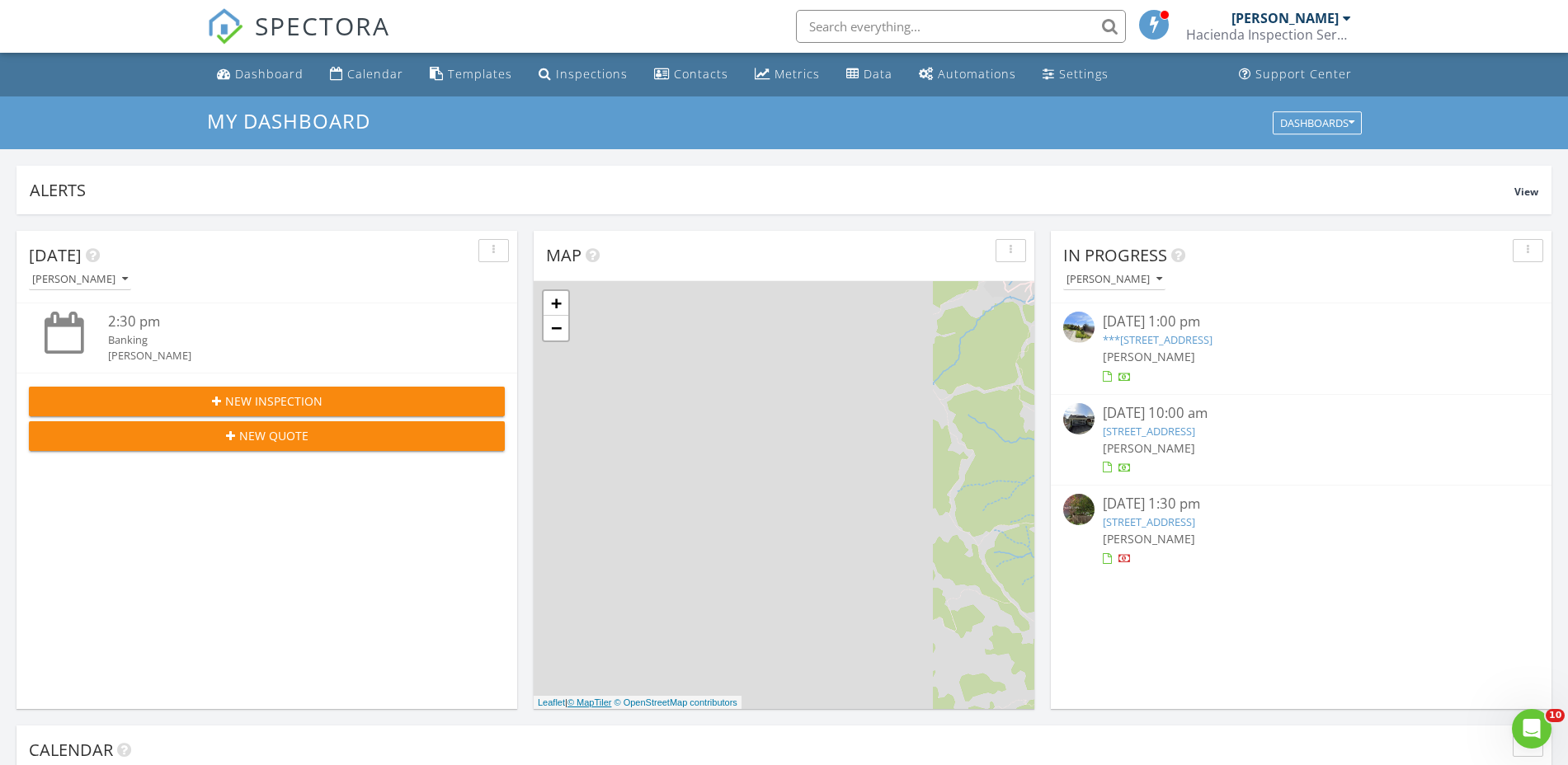
drag, startPoint x: 822, startPoint y: 764, endPoint x: 594, endPoint y: 702, distance: 236.3
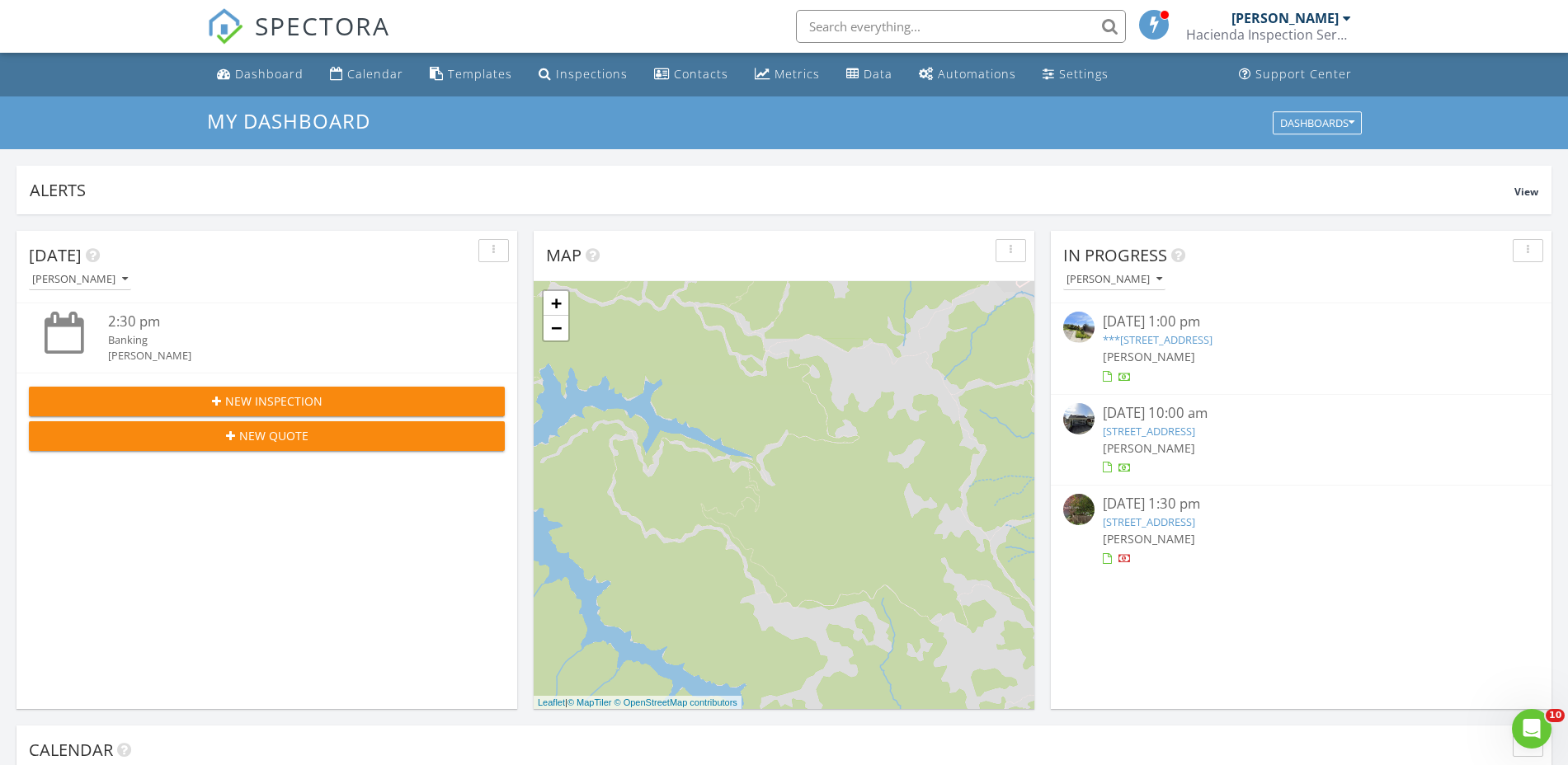
drag, startPoint x: 0, startPoint y: 130, endPoint x: 0, endPoint y: 42, distance: 88.0
click at [0, 127] on div "My Dashboard Dashboards" at bounding box center [784, 123] width 1568 height 53
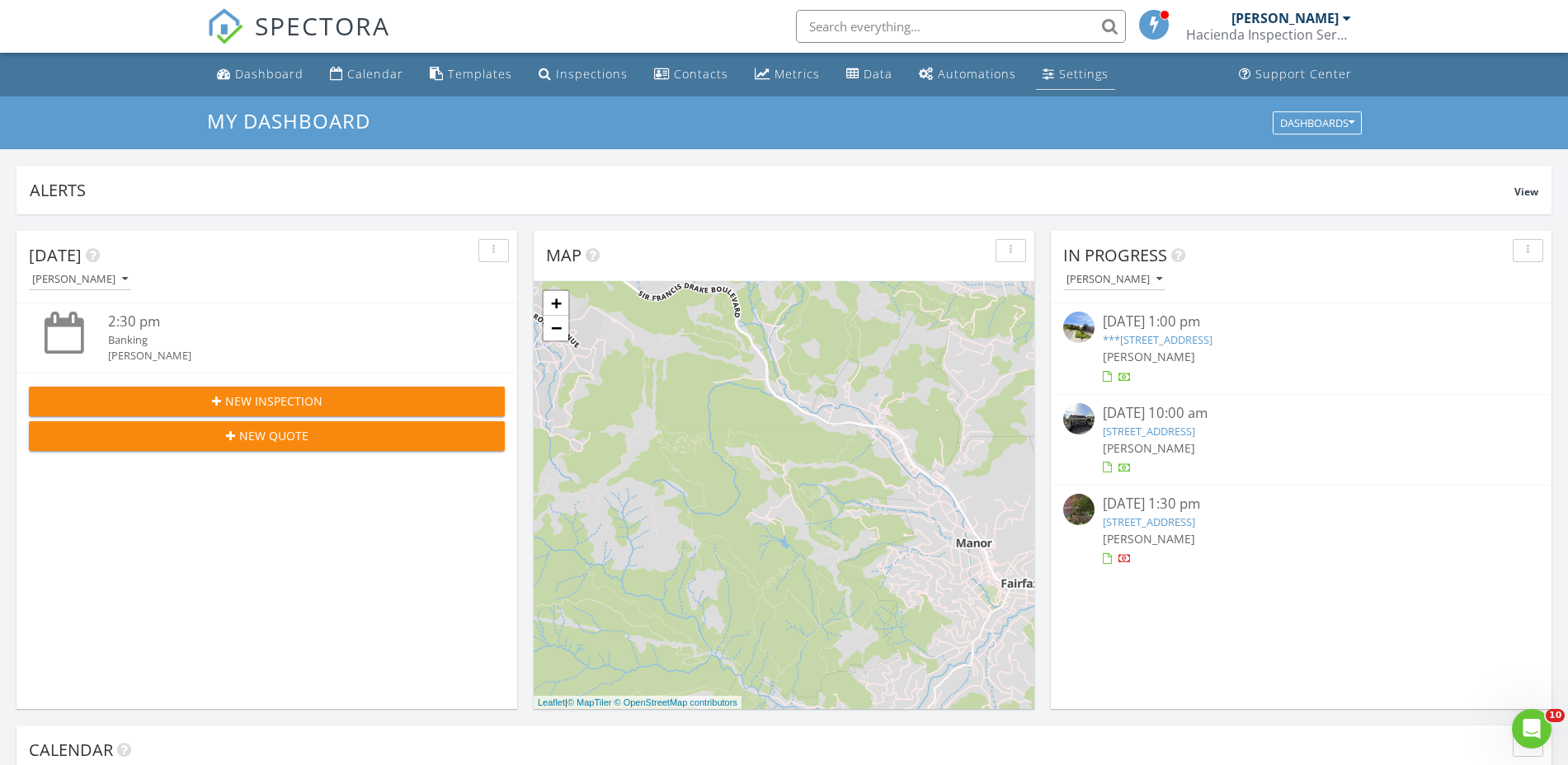
scroll to position [8, 8]
click at [1188, 428] on link "51 Skyline Ter, Mill Valley, CA 94941" at bounding box center [1149, 430] width 93 height 15
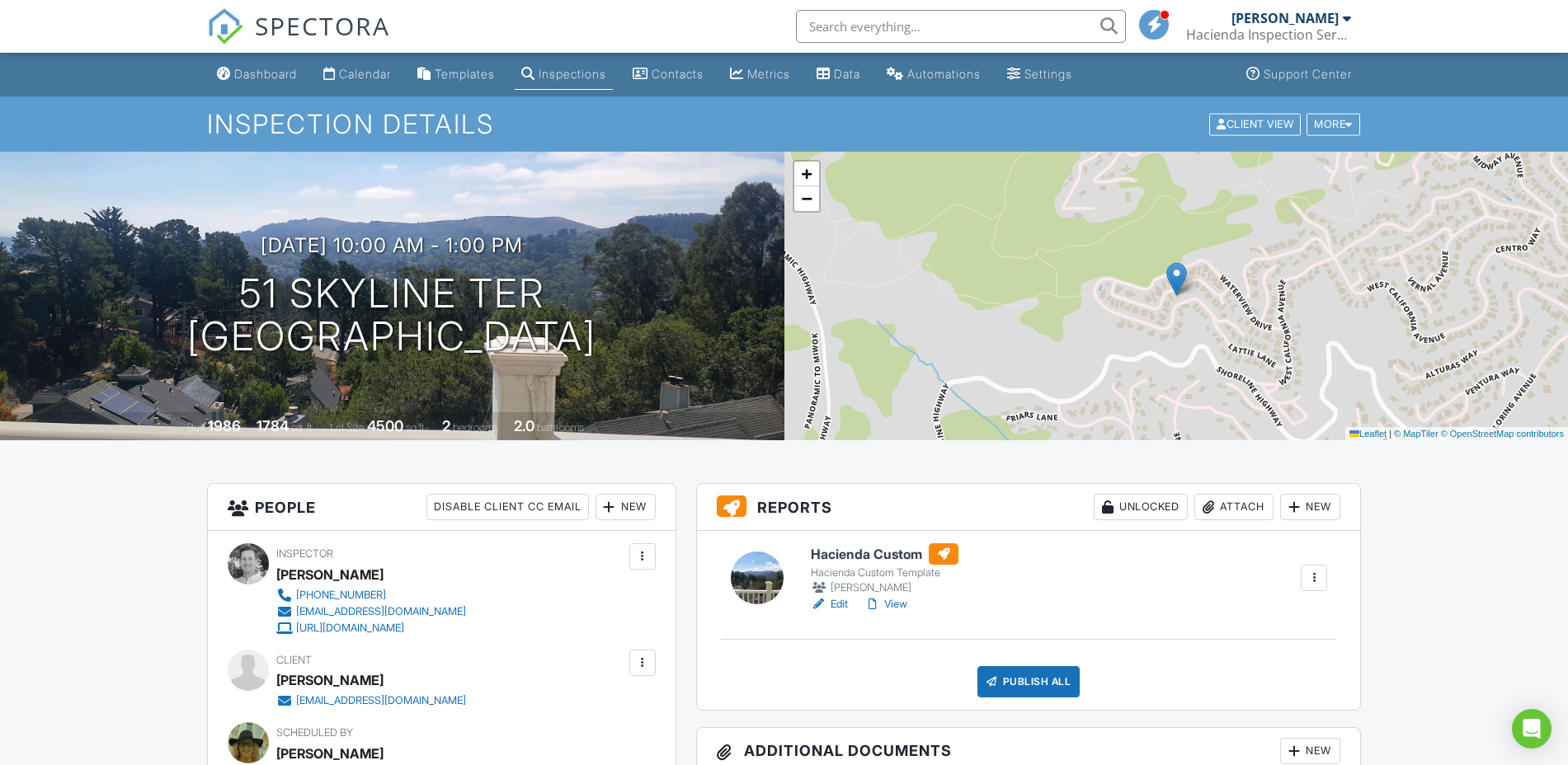
drag, startPoint x: 0, startPoint y: 0, endPoint x: 1584, endPoint y: 81, distance: 1586.1
click at [841, 604] on link "Edit" at bounding box center [830, 604] width 37 height 17
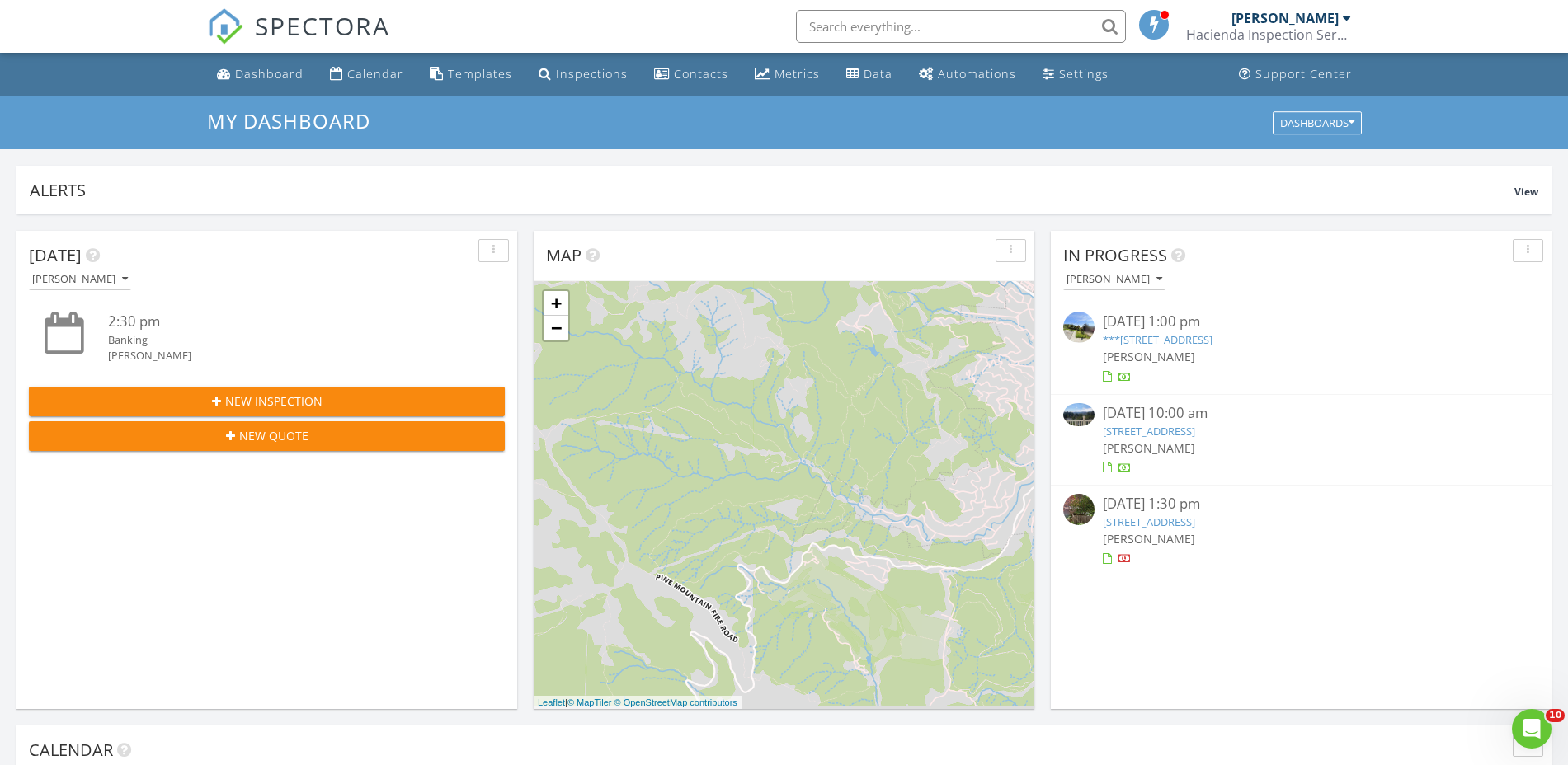
click at [1195, 430] on link "[STREET_ADDRESS]" at bounding box center [1149, 430] width 93 height 15
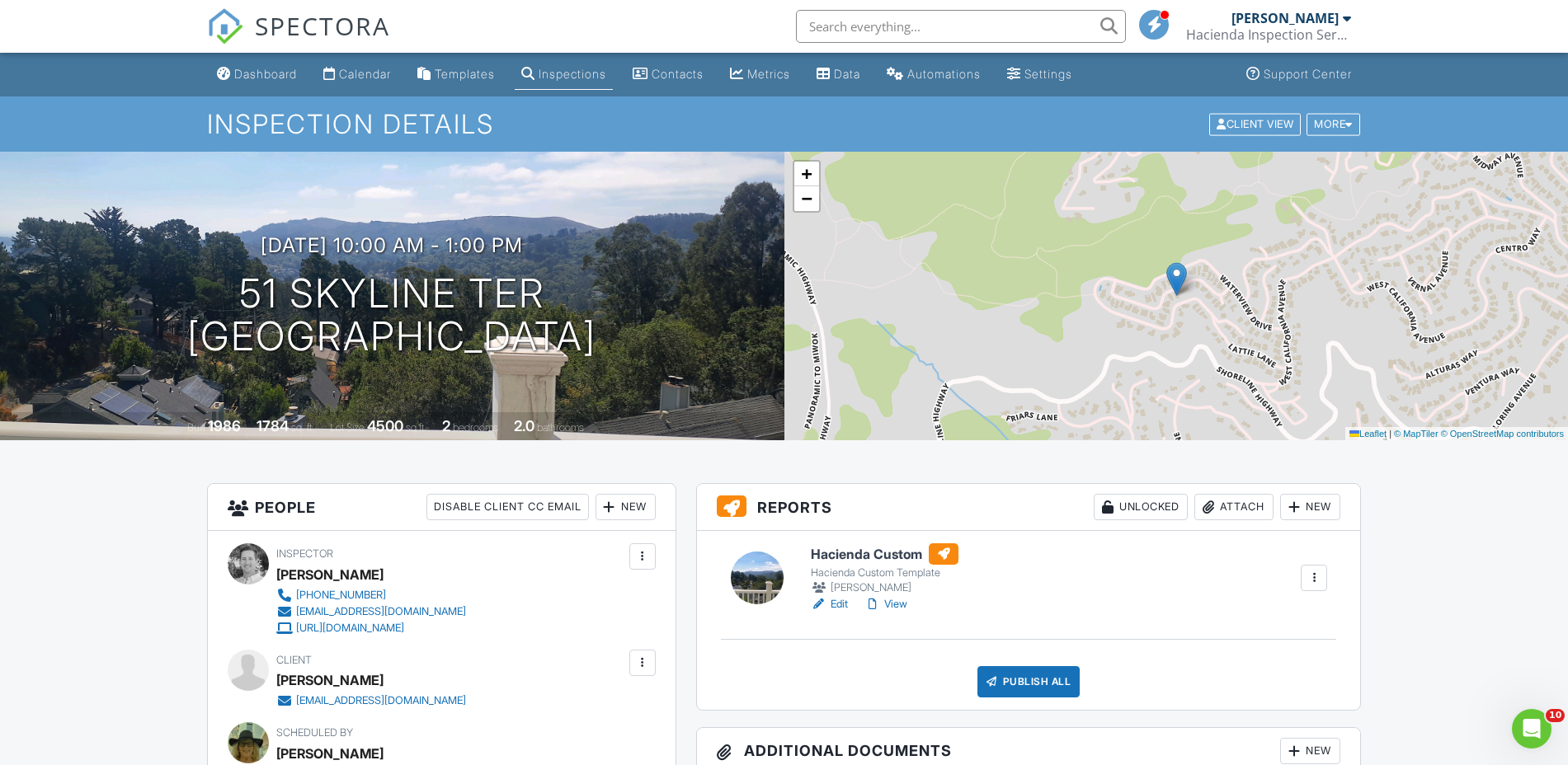
click at [842, 605] on link "Edit" at bounding box center [830, 604] width 37 height 17
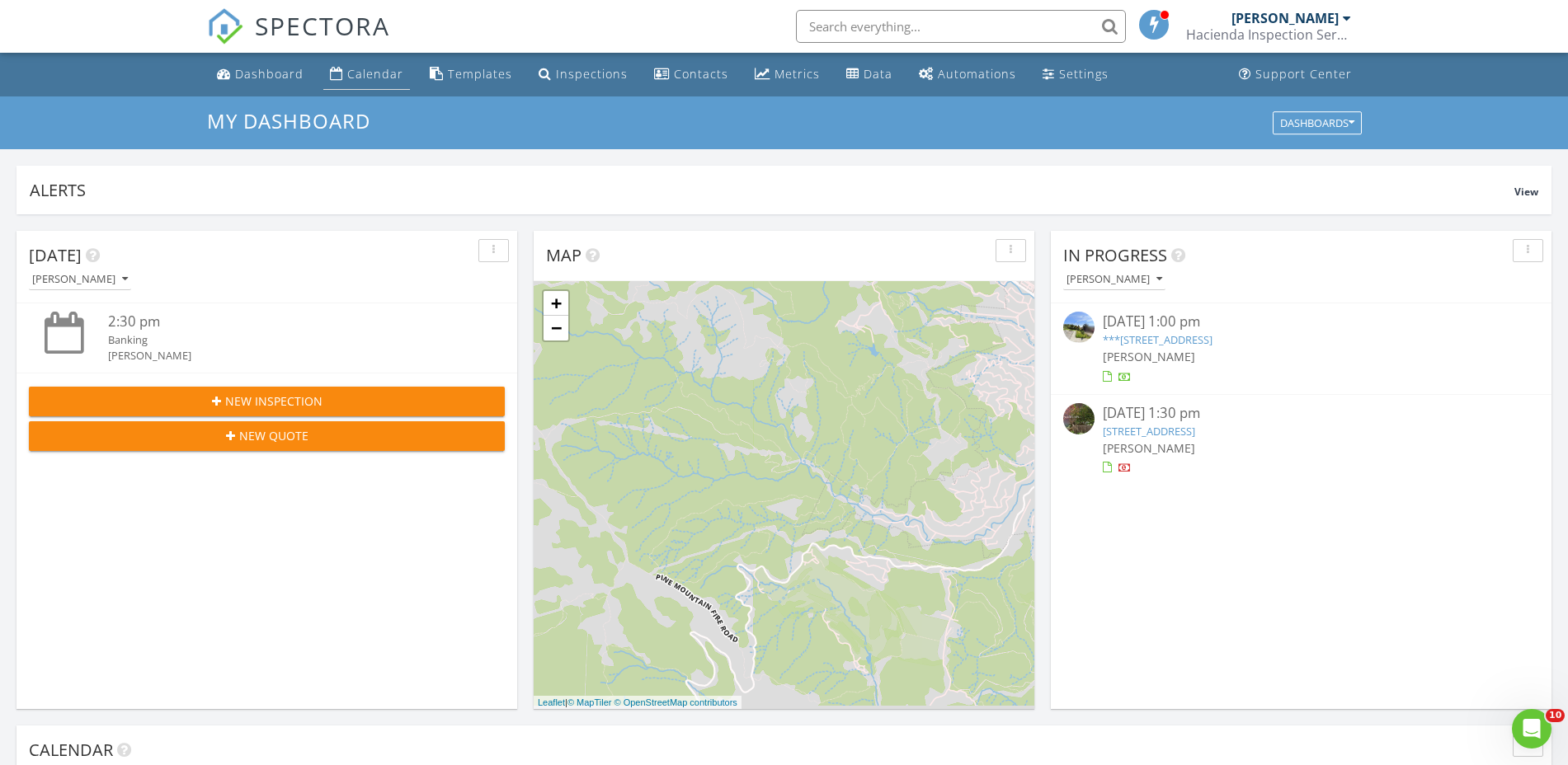
click at [353, 76] on div "Calendar" at bounding box center [375, 74] width 56 height 16
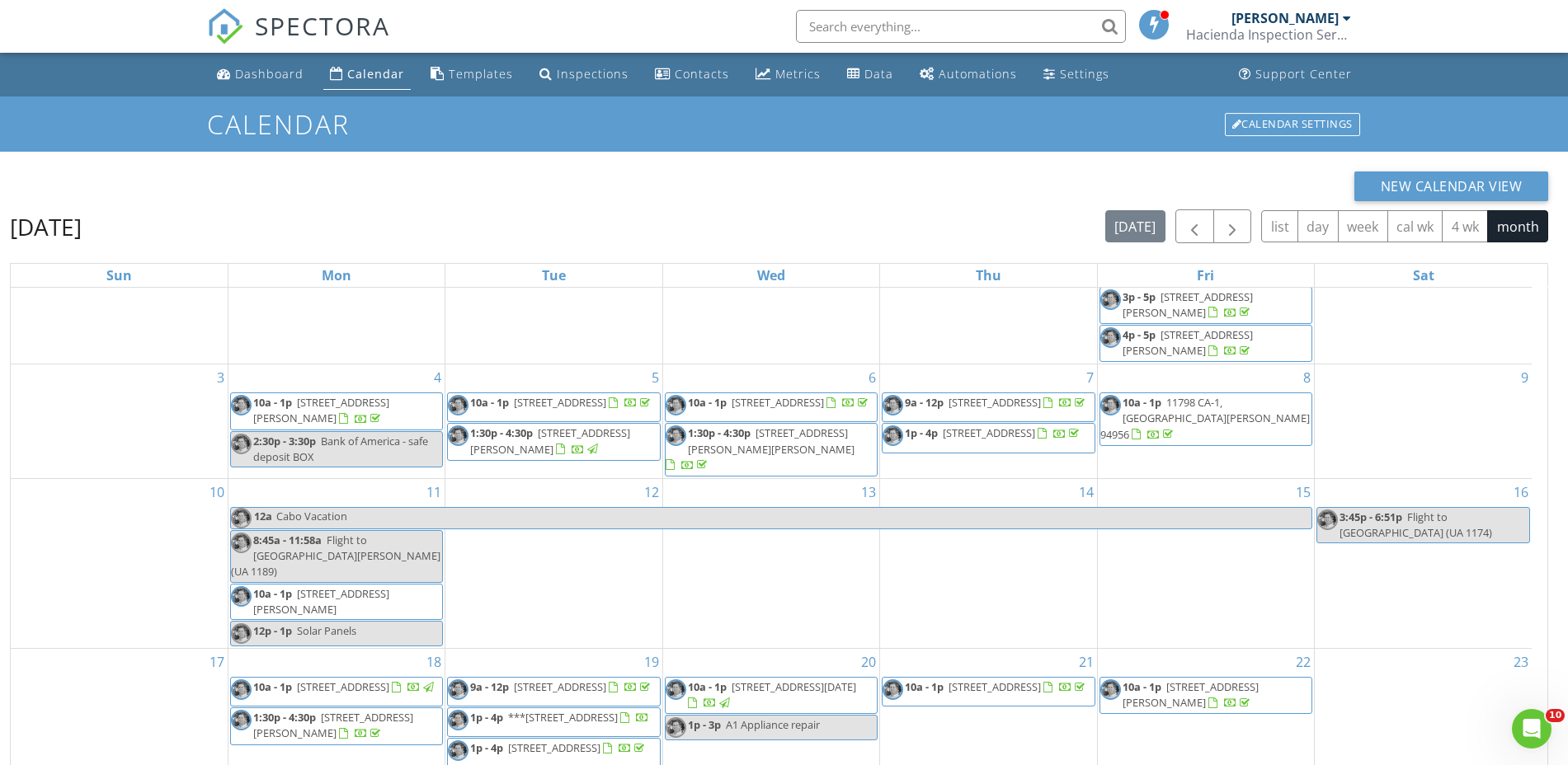
scroll to position [220, 0]
